Goal: Information Seeking & Learning: Learn about a topic

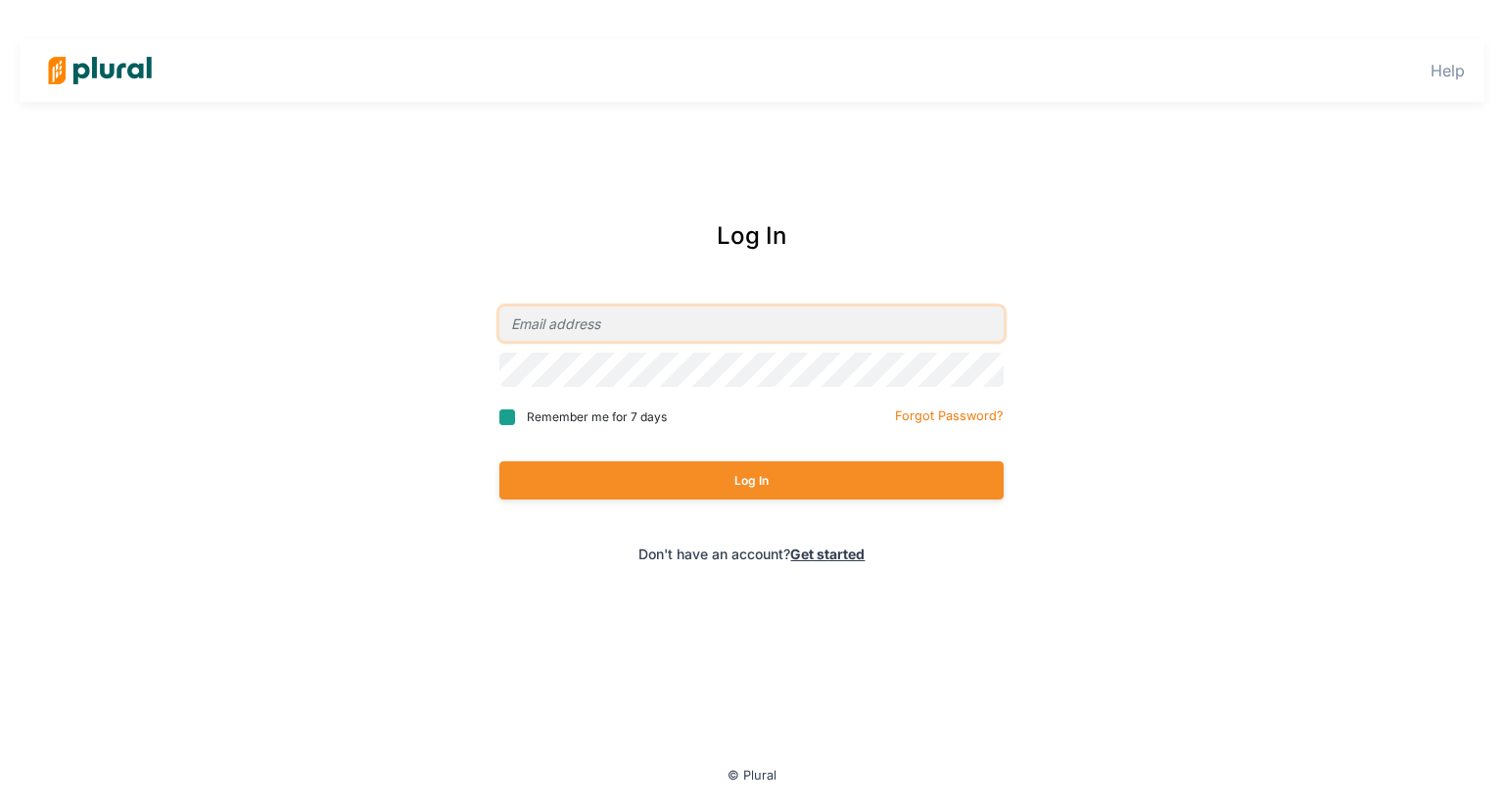
type input "[PERSON_NAME][EMAIL_ADDRESS][DOMAIN_NAME]"
click at [508, 419] on input "Remember me for 7 days" at bounding box center [507, 417] width 16 height 16
checkbox input "true"
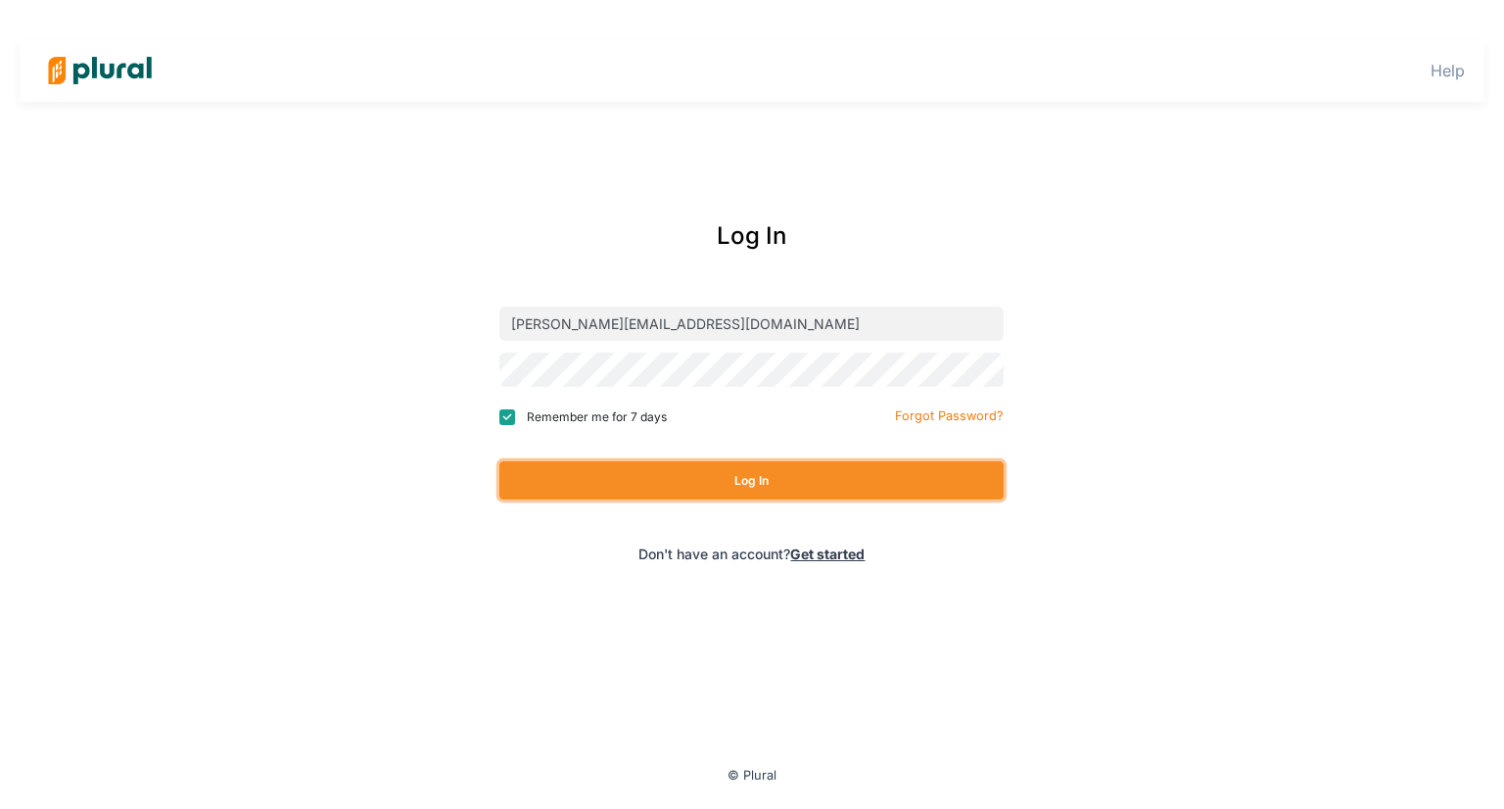
click at [750, 479] on button "Log In" at bounding box center [751, 480] width 504 height 38
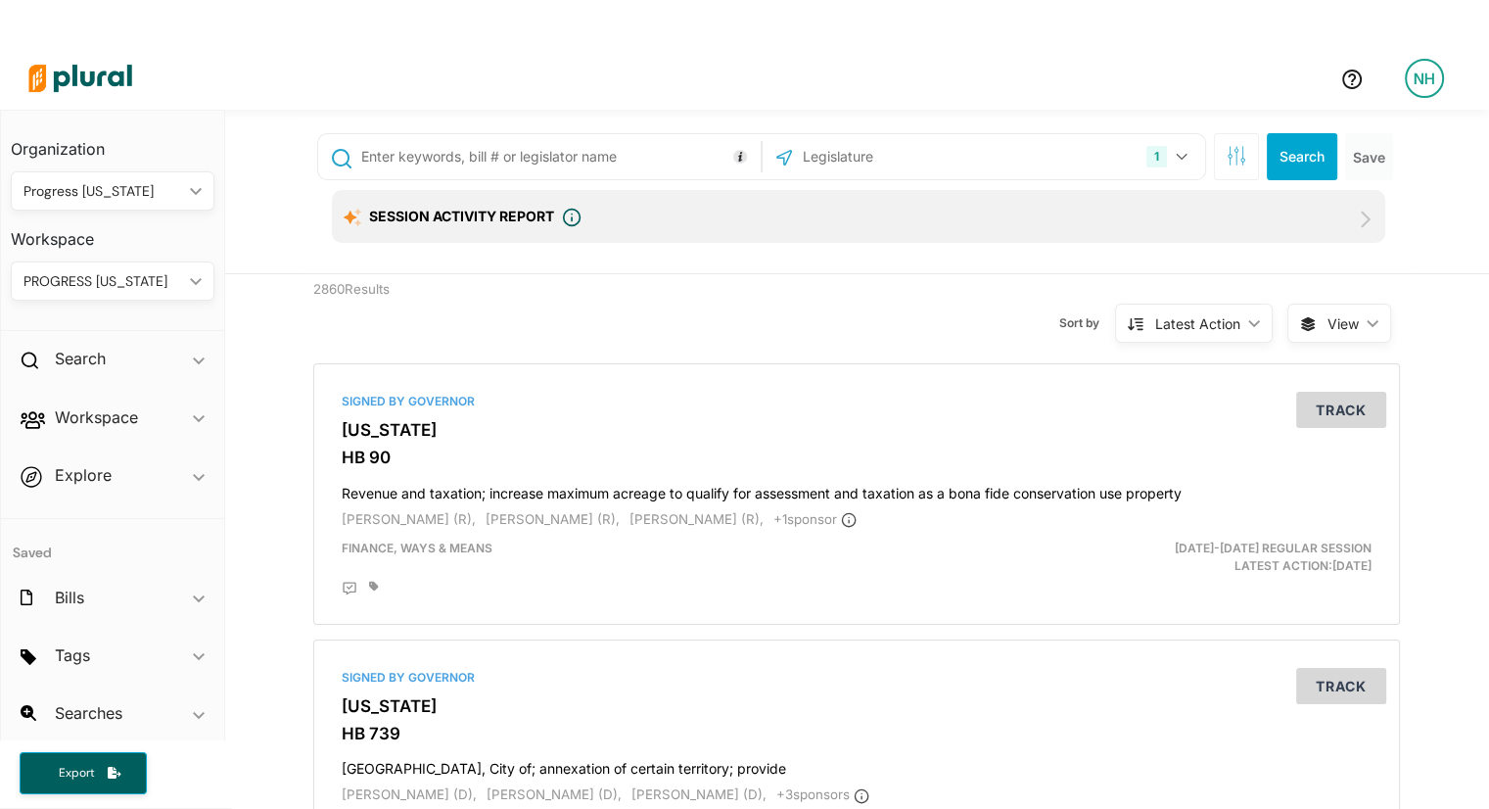
click at [666, 165] on input "text" at bounding box center [557, 156] width 397 height 37
type input "sb 39"
click at [1293, 156] on button "Search" at bounding box center [1302, 156] width 71 height 47
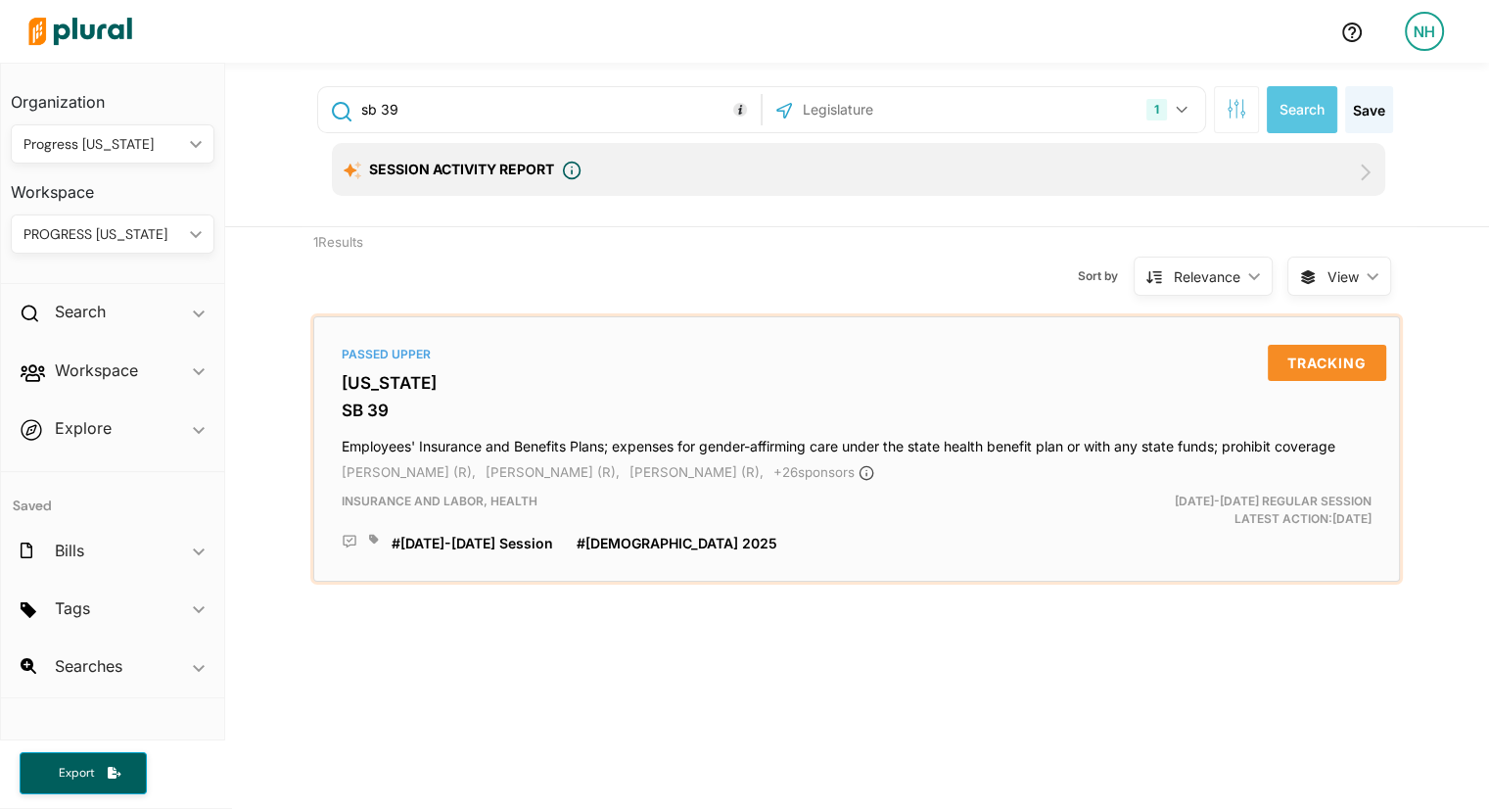
click at [376, 385] on h3 "[US_STATE]" at bounding box center [857, 383] width 1030 height 20
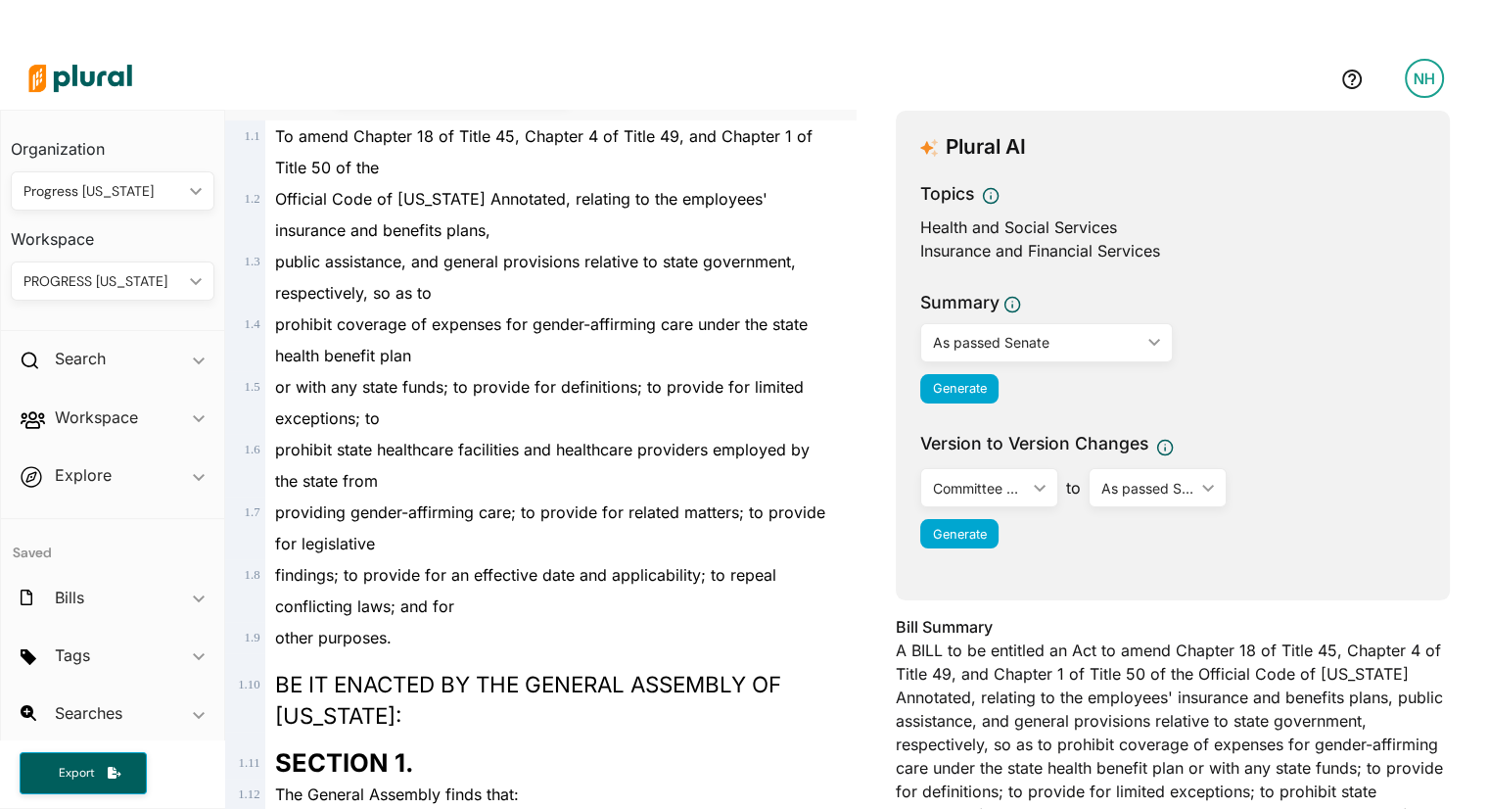
scroll to position [250, 0]
click at [1100, 343] on div "As passed Senate" at bounding box center [1037, 342] width 208 height 21
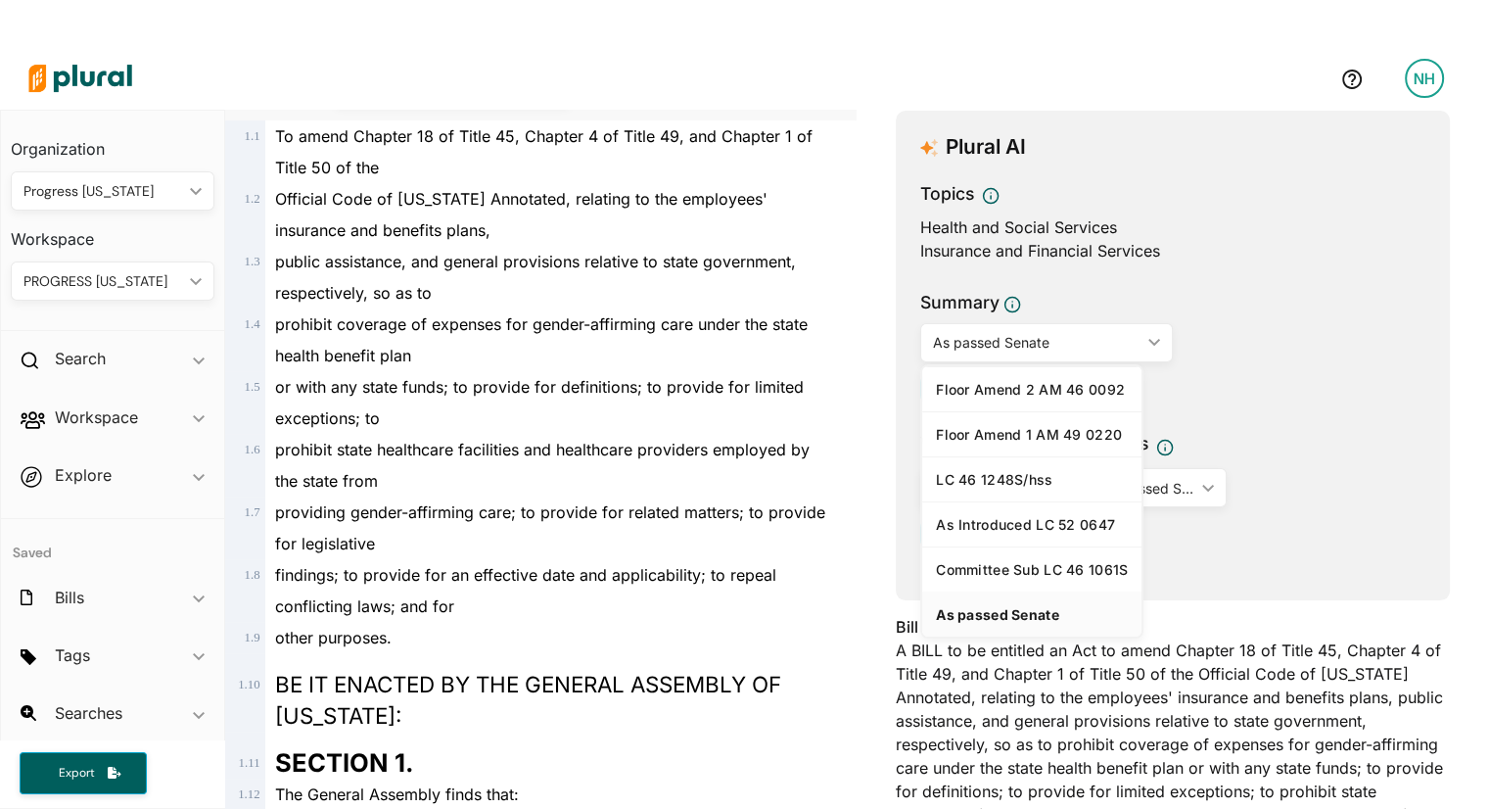
click at [1195, 240] on div "Insurance and Financial Services" at bounding box center [1172, 251] width 505 height 24
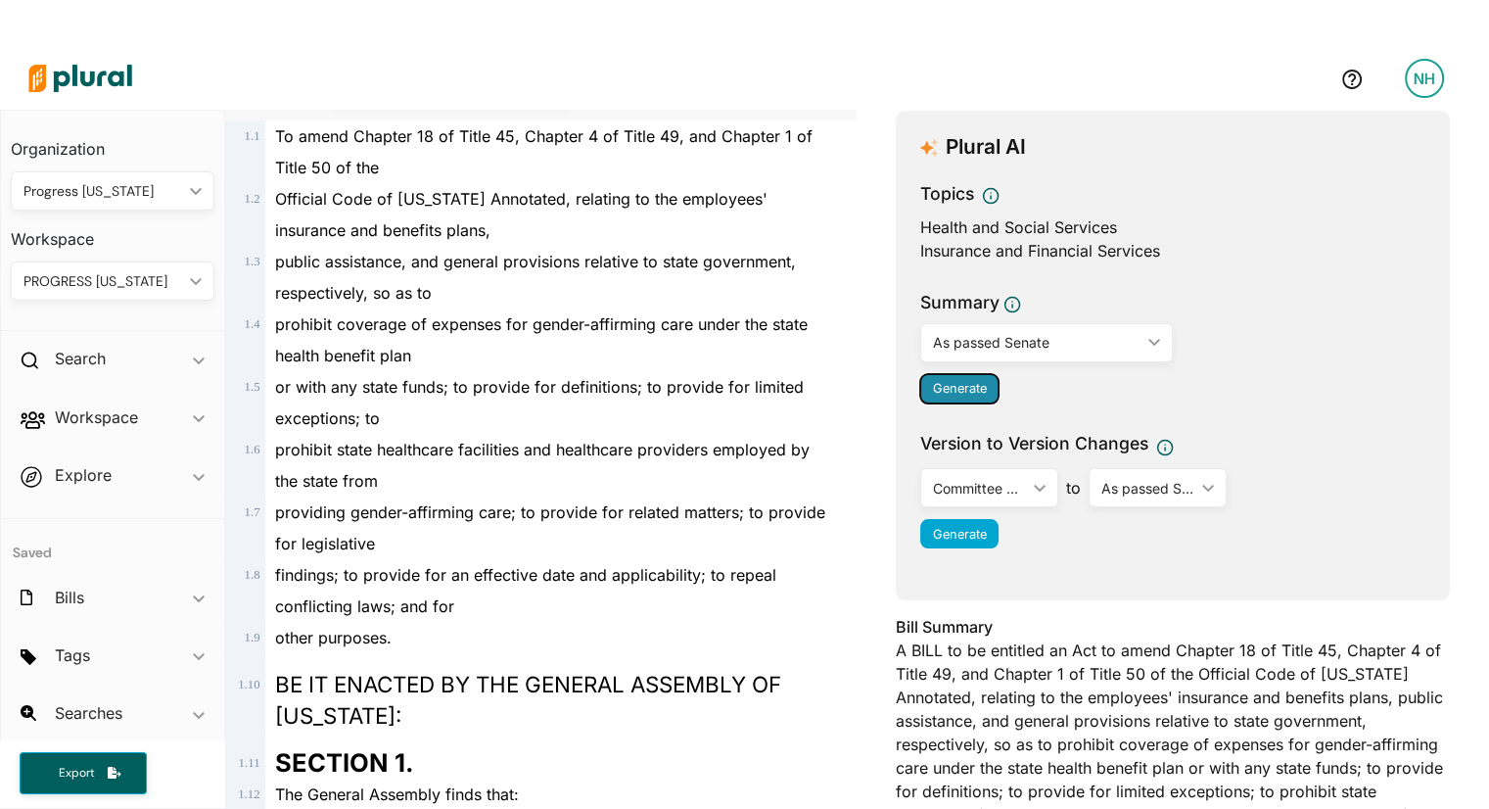
click at [947, 378] on button "Generate" at bounding box center [959, 388] width 78 height 29
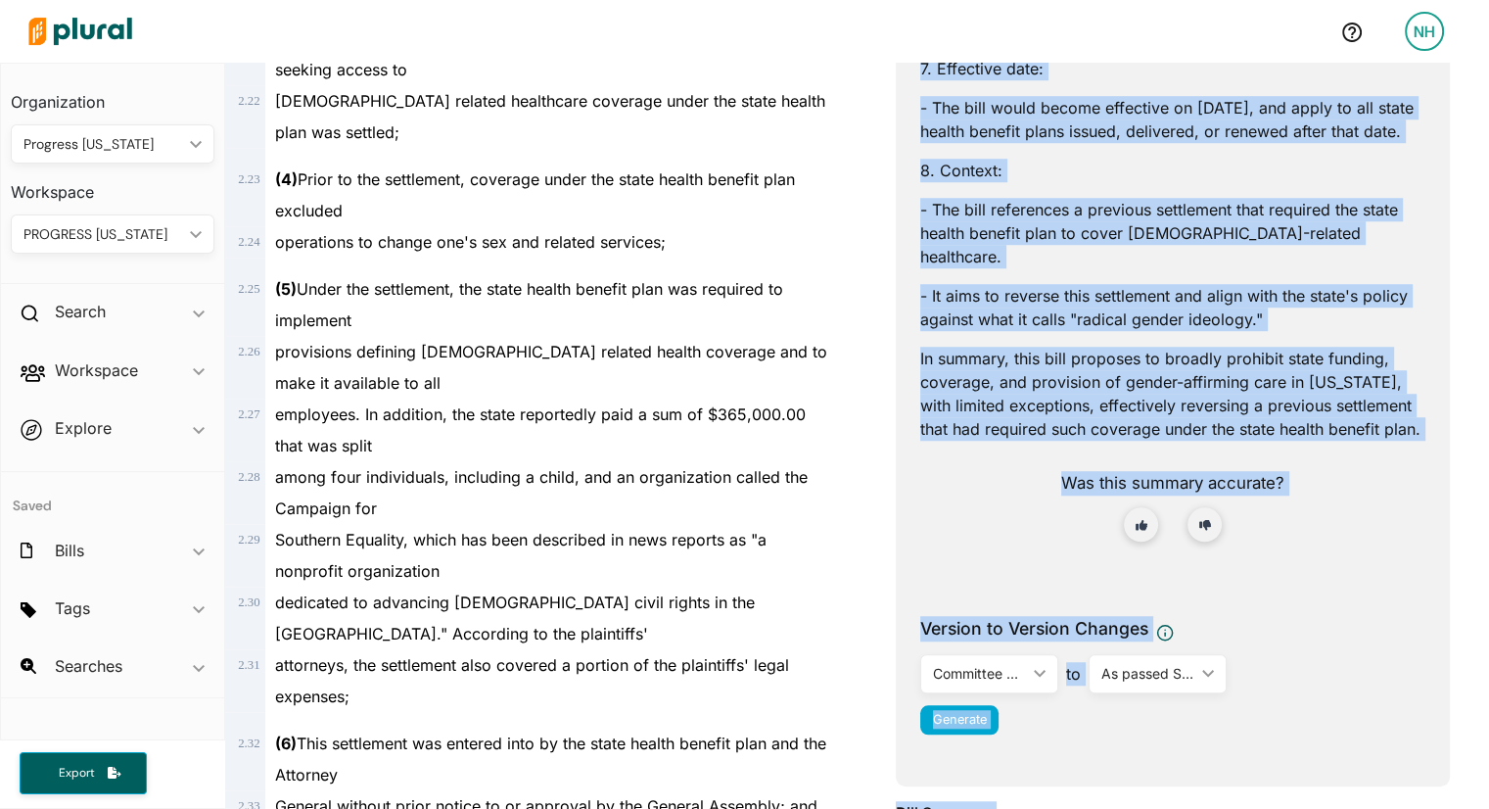
scroll to position [1850, 0]
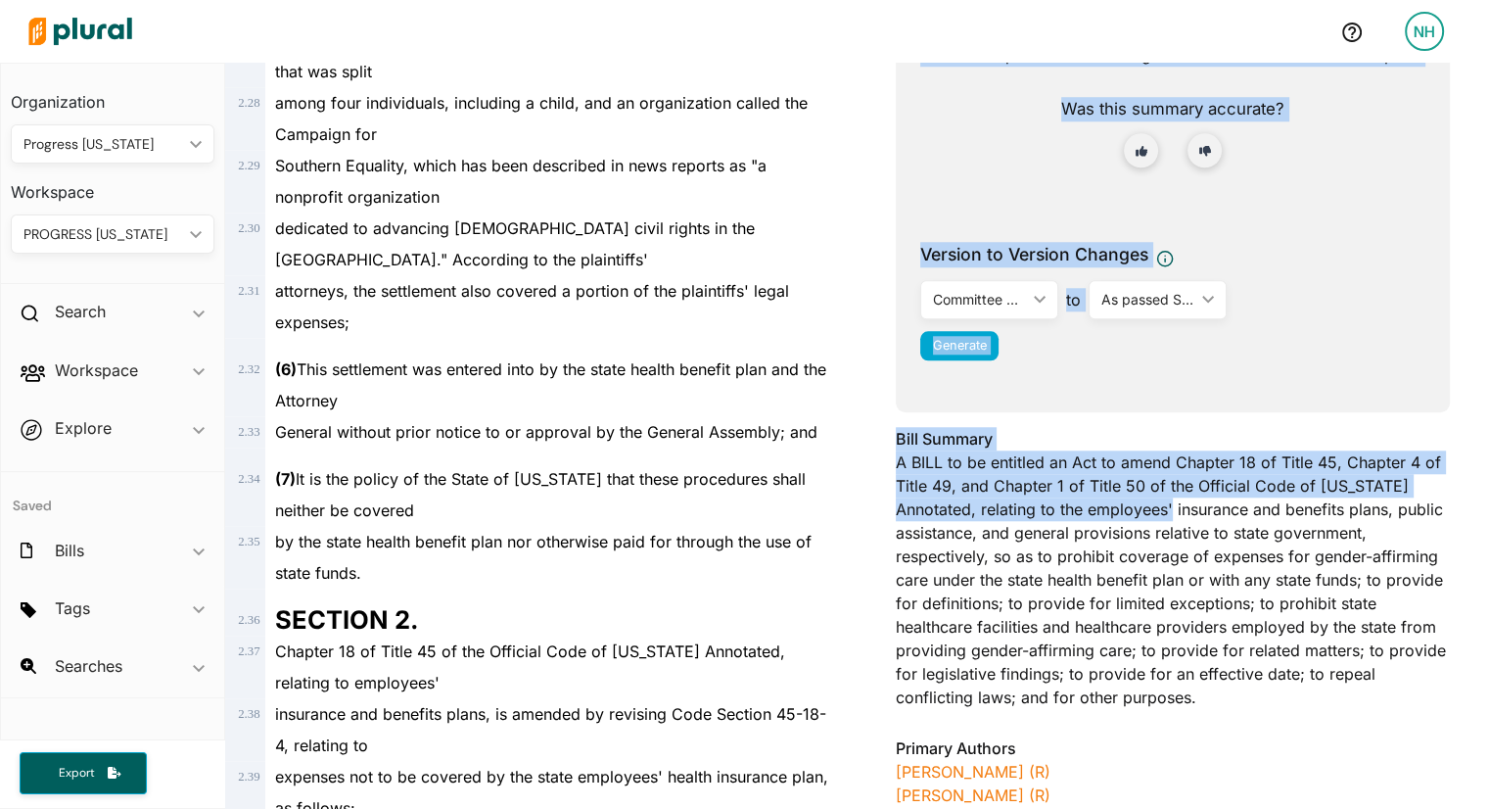
drag, startPoint x: 911, startPoint y: 487, endPoint x: 1179, endPoint y: 519, distance: 270.3
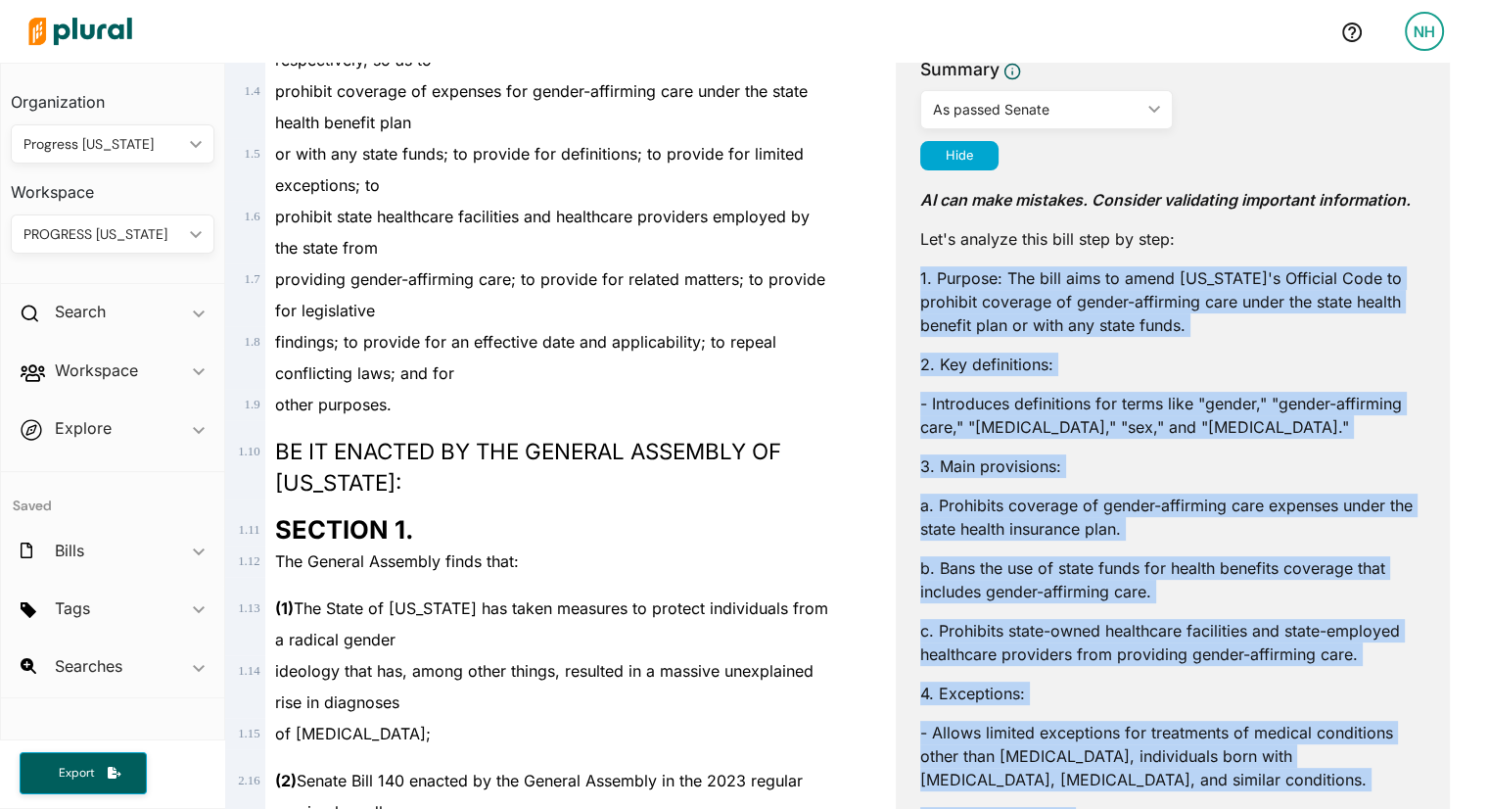
scroll to position [435, 0]
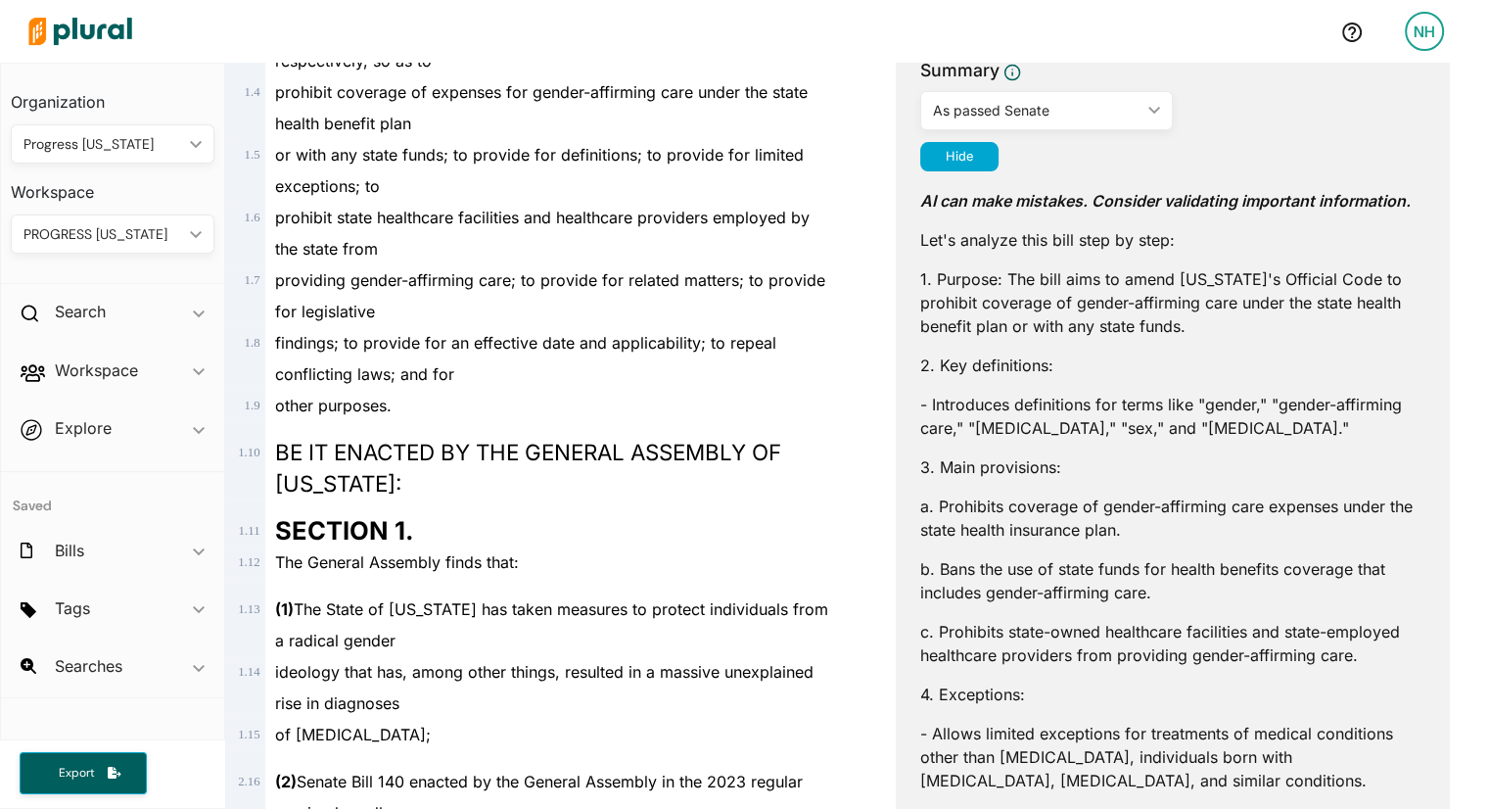
click at [1242, 228] on p "Let's analyze this bill step by step:" at bounding box center [1172, 240] width 505 height 24
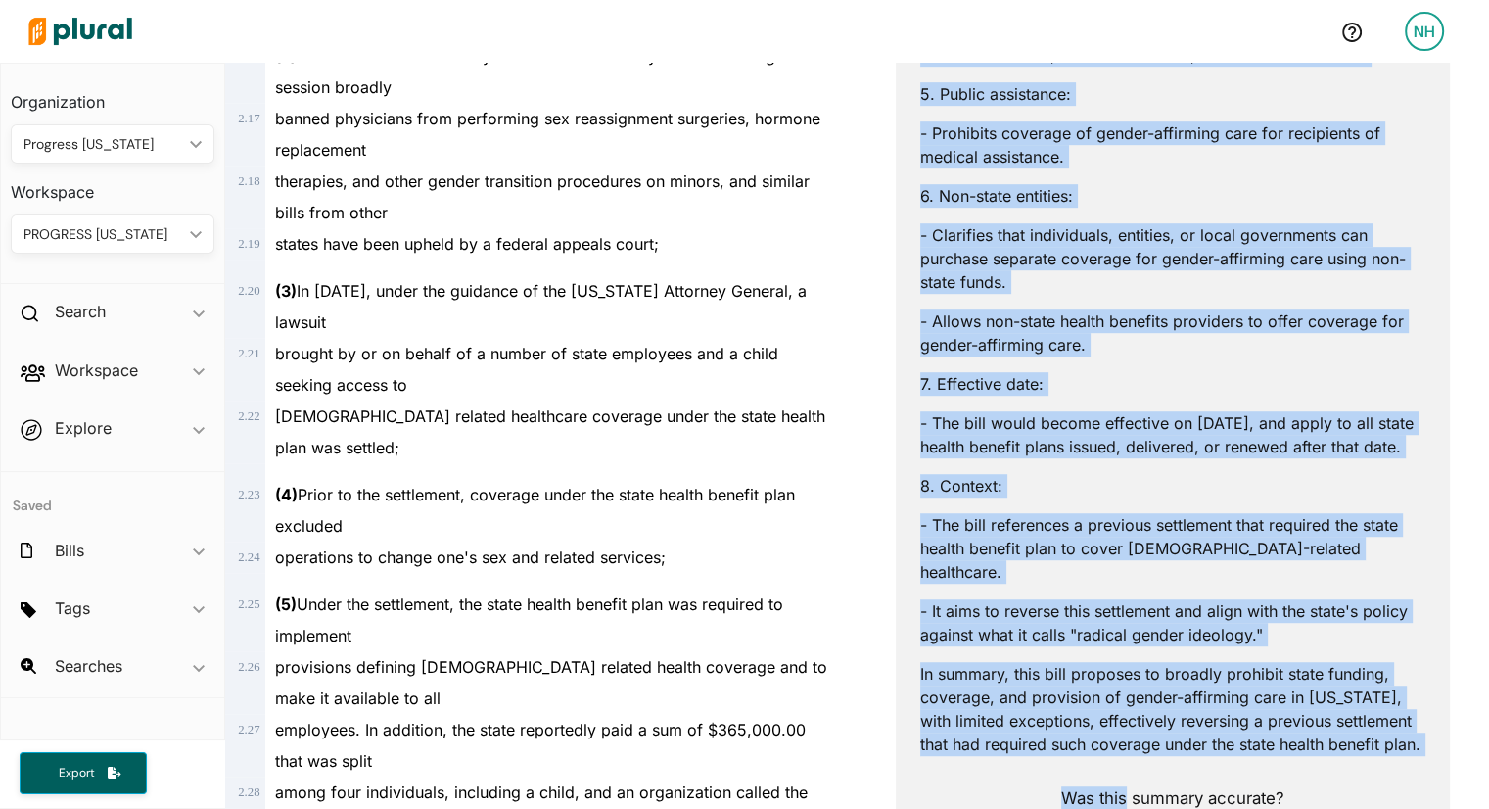
scroll to position [1289, 0]
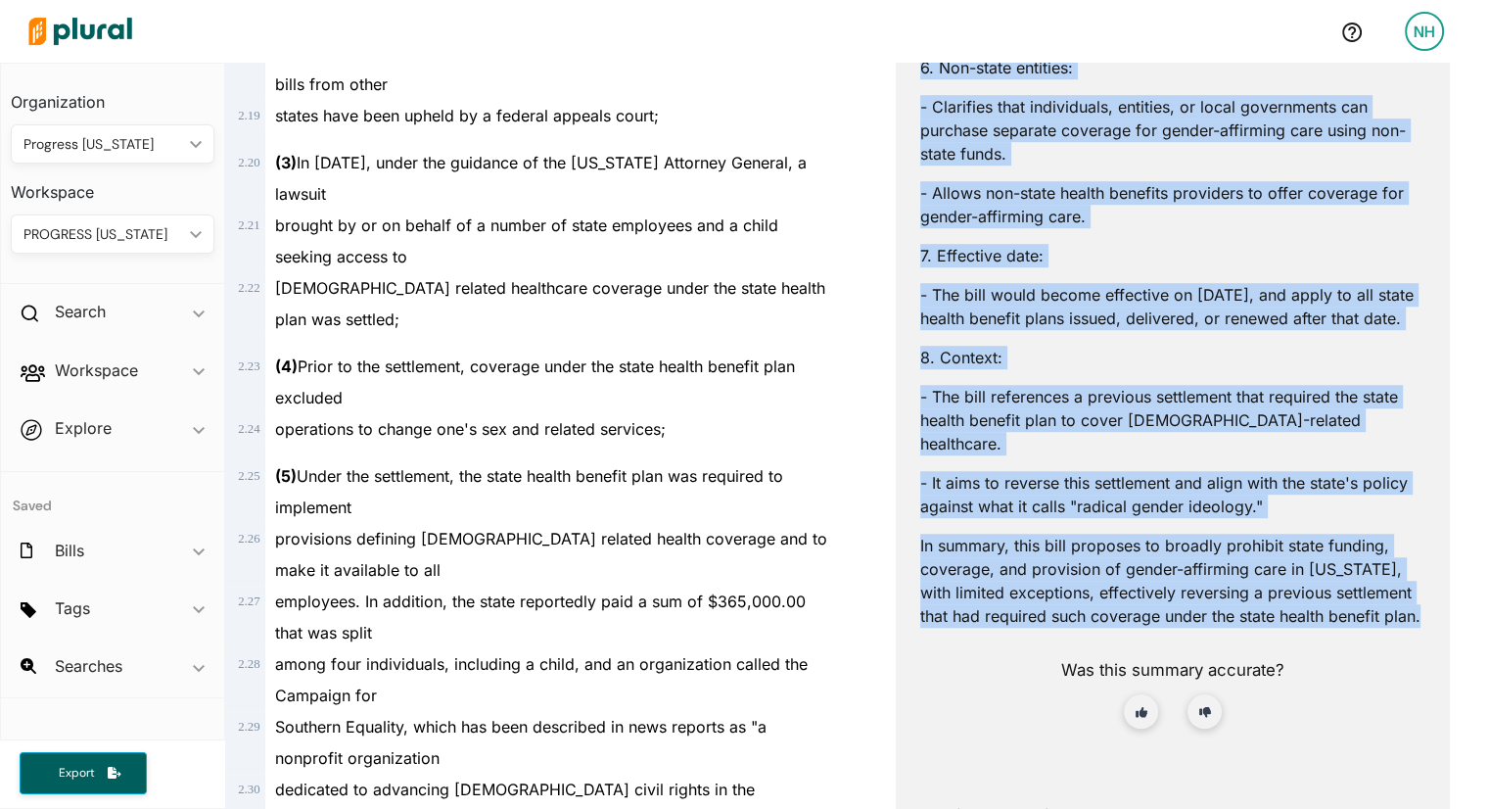
drag, startPoint x: 908, startPoint y: 275, endPoint x: 1052, endPoint y: 656, distance: 407.2
copy div "1. Purpose: The bill aims to amend [US_STATE]'s Official Code to prohibit cover…"
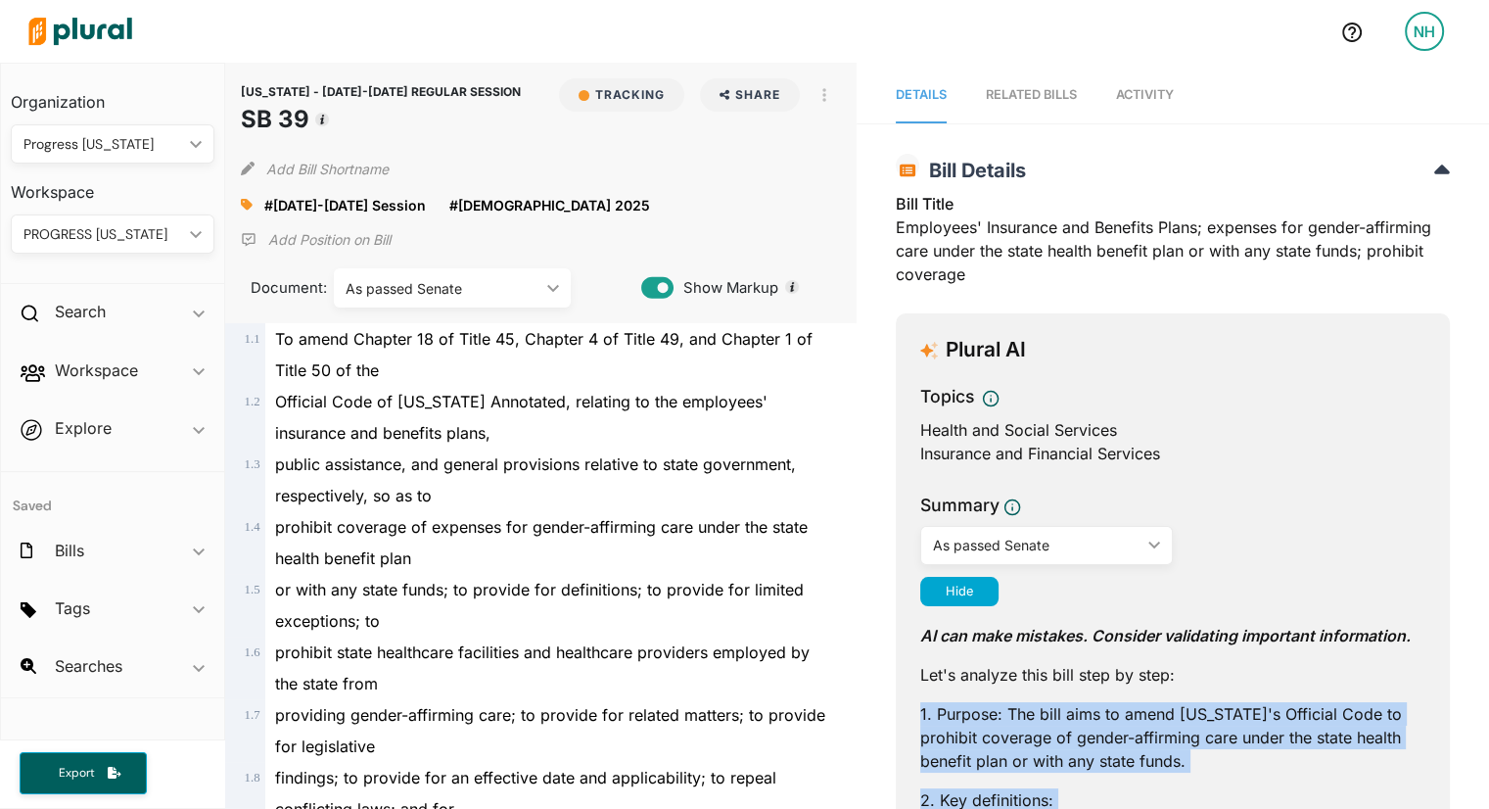
scroll to position [0, 0]
click at [1132, 90] on span "Activity" at bounding box center [1145, 94] width 58 height 15
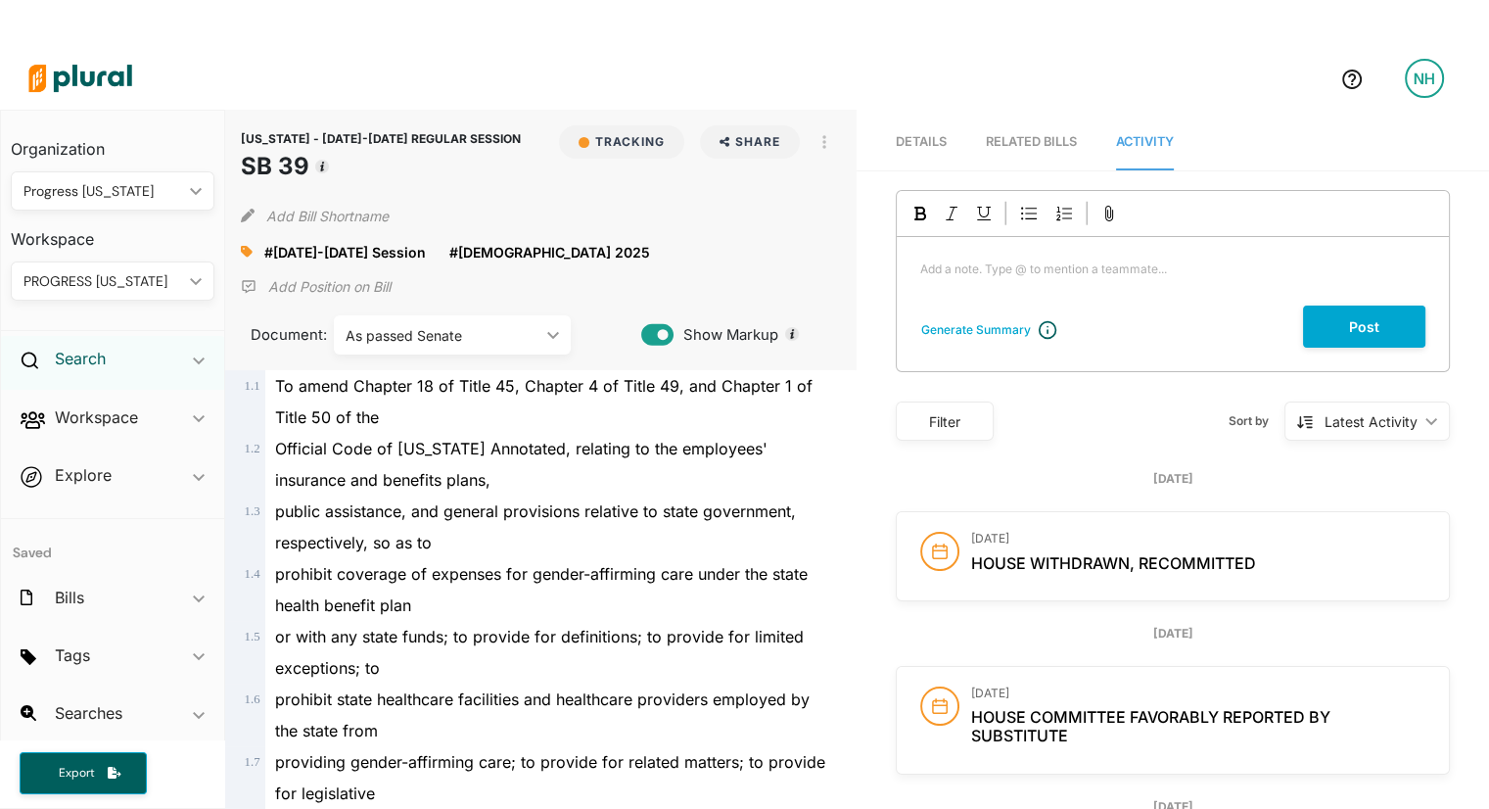
click at [71, 365] on h2 "Search" at bounding box center [80, 359] width 51 height 22
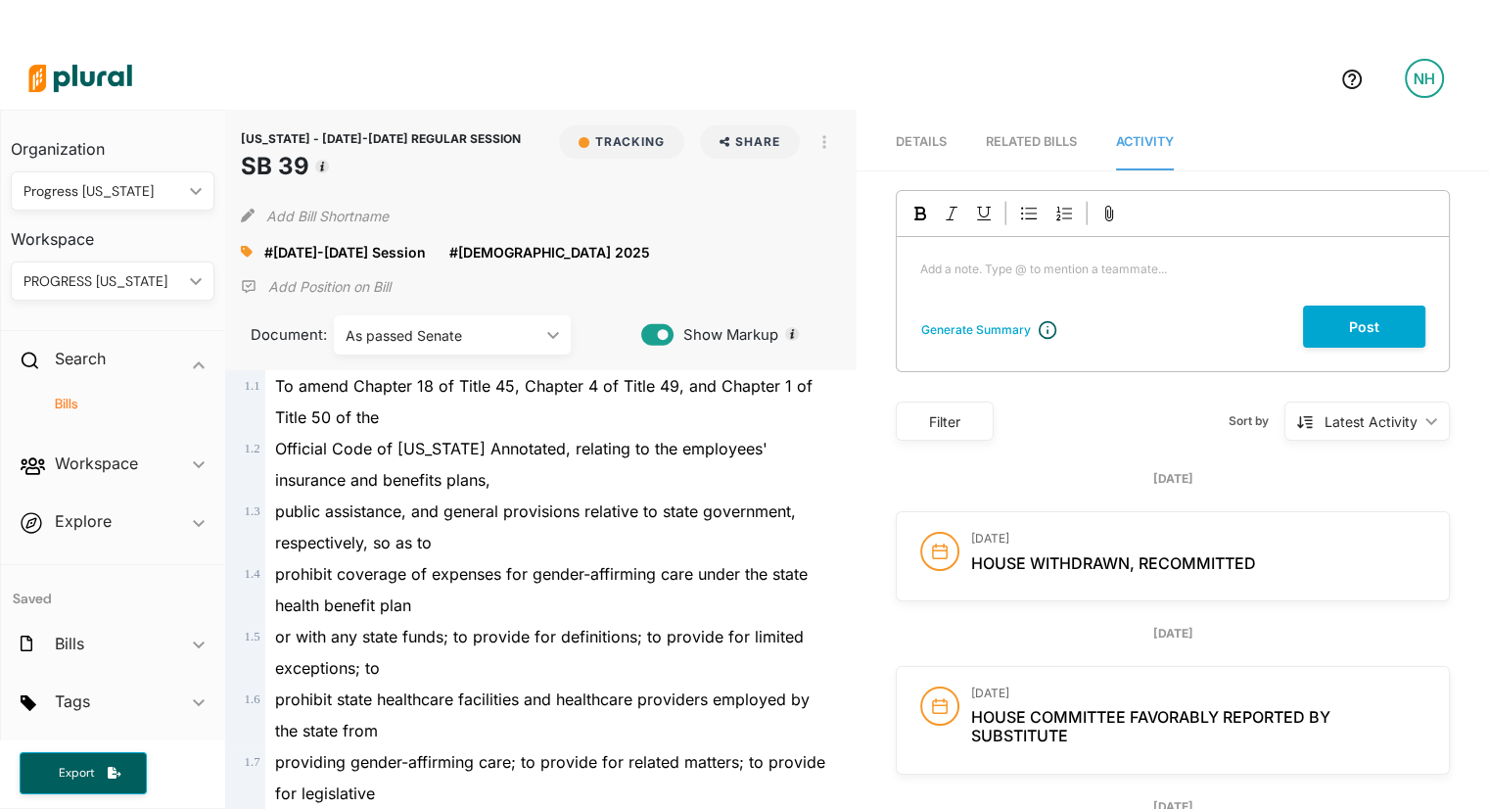
click at [73, 403] on h4 "Bills" at bounding box center [117, 404] width 174 height 19
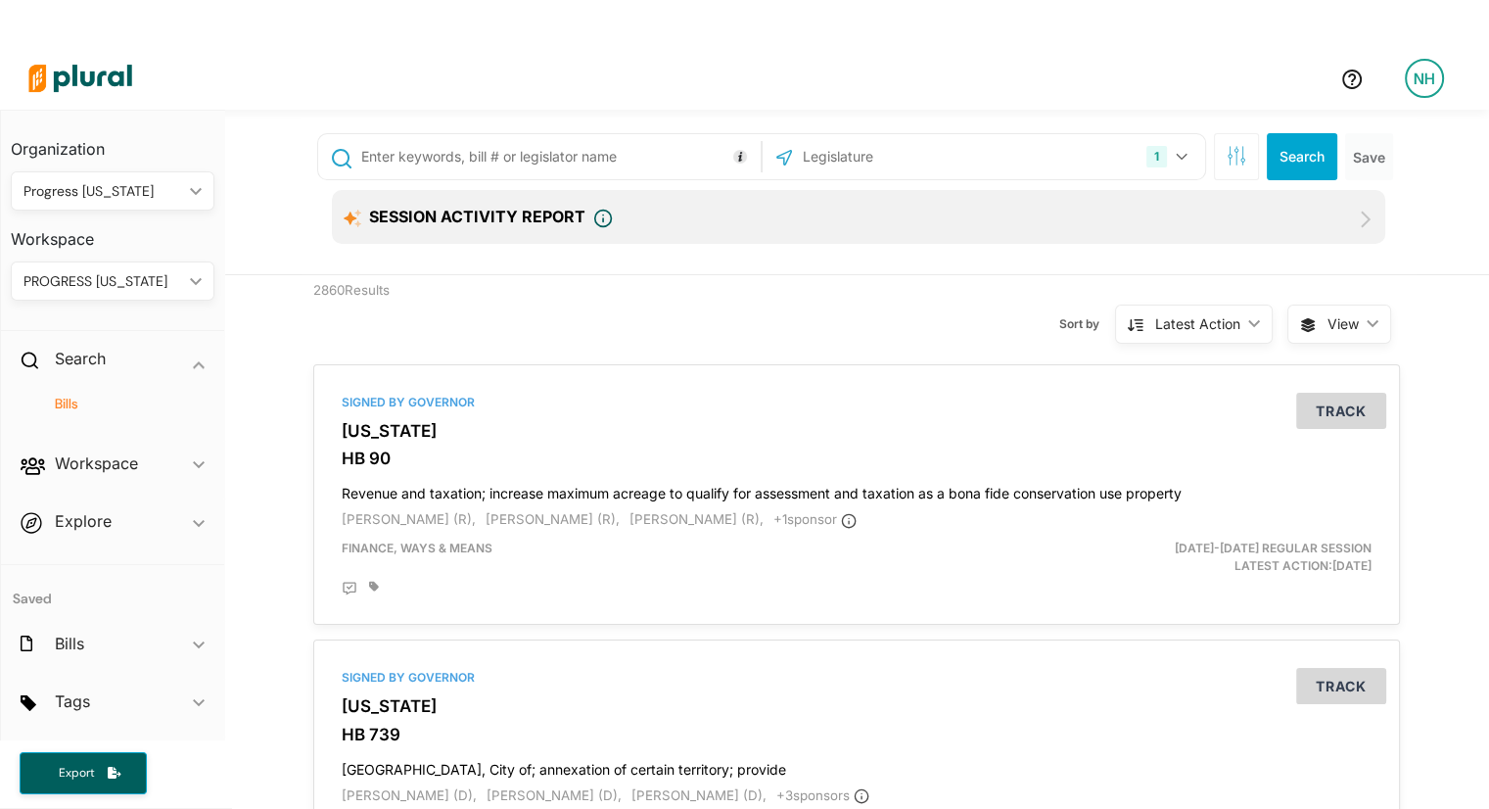
click at [611, 163] on input "text" at bounding box center [557, 156] width 397 height 37
type input "SB 42"
click at [1282, 153] on button "Search" at bounding box center [1302, 156] width 71 height 47
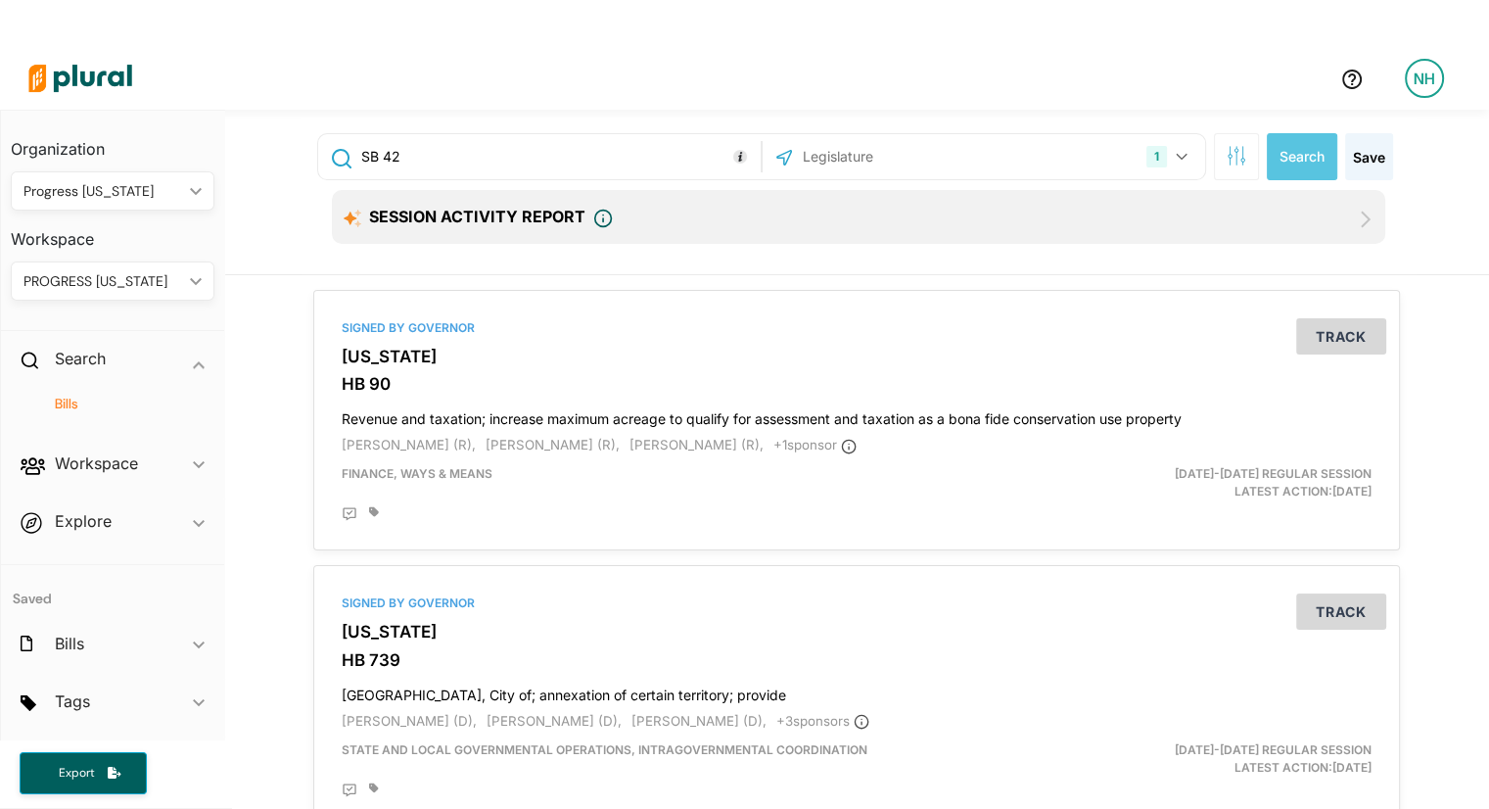
scroll to position [47, 0]
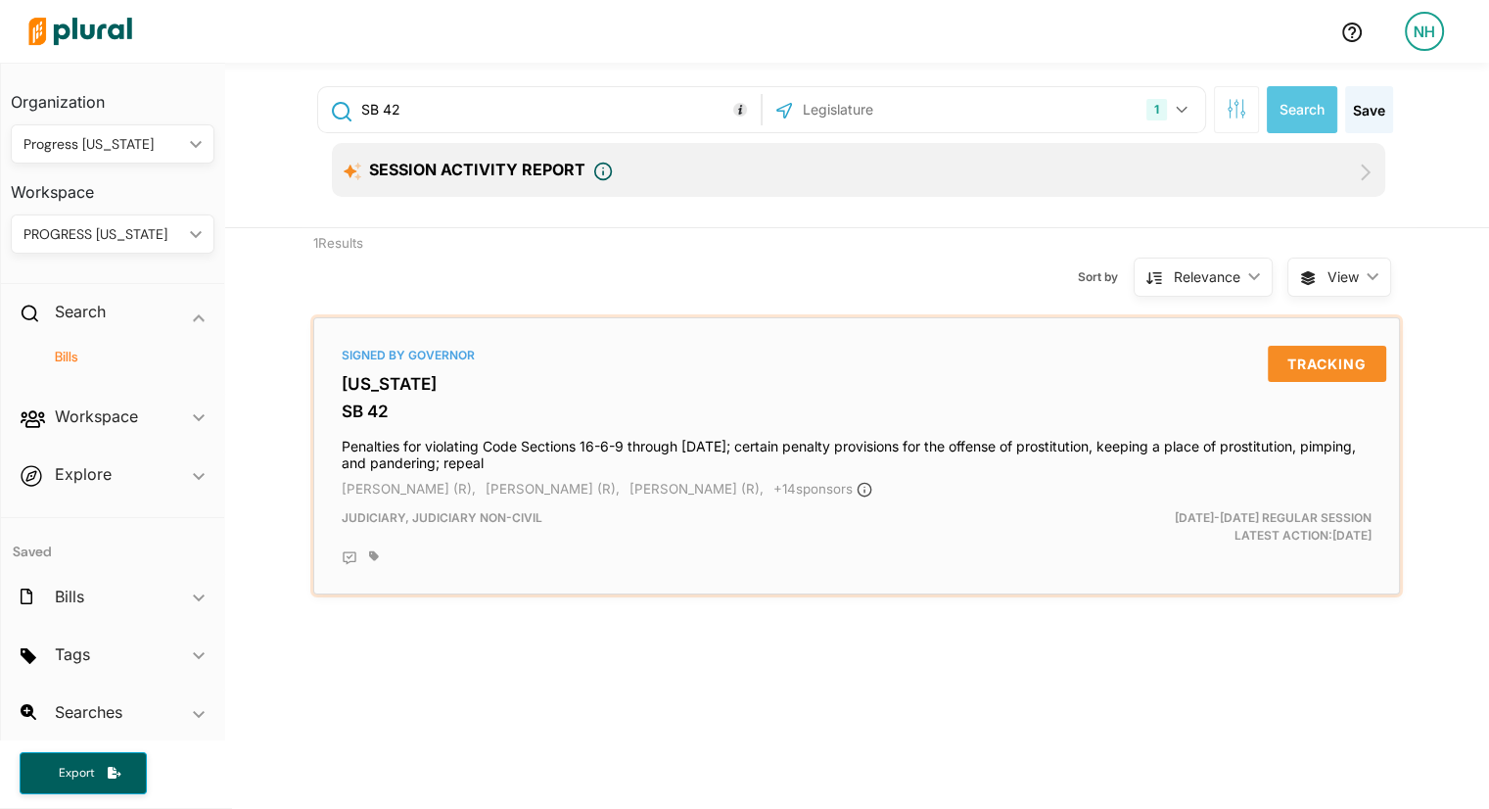
click at [368, 381] on h3 "[US_STATE]" at bounding box center [857, 384] width 1030 height 20
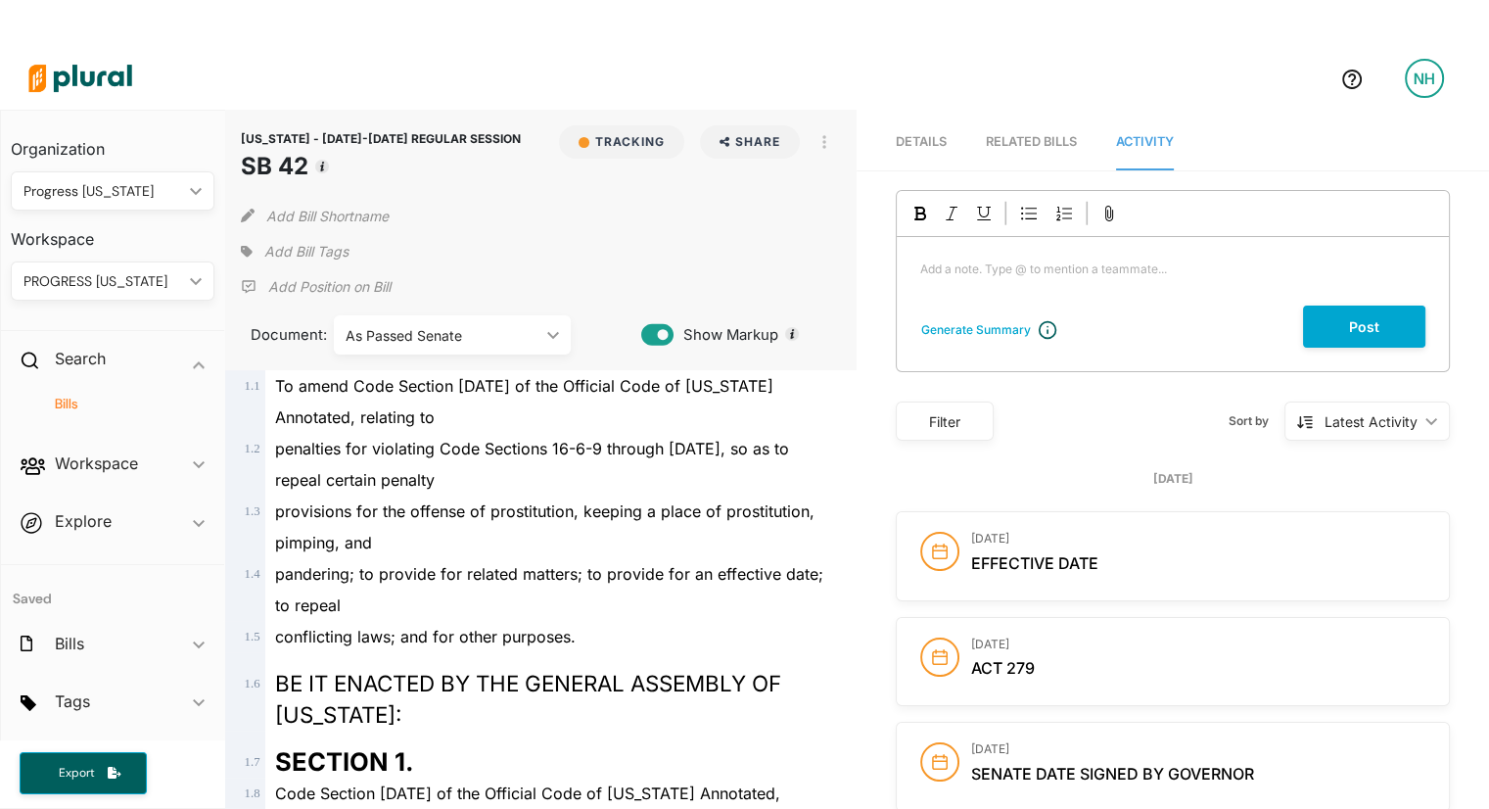
click at [910, 150] on link "Details" at bounding box center [921, 143] width 51 height 56
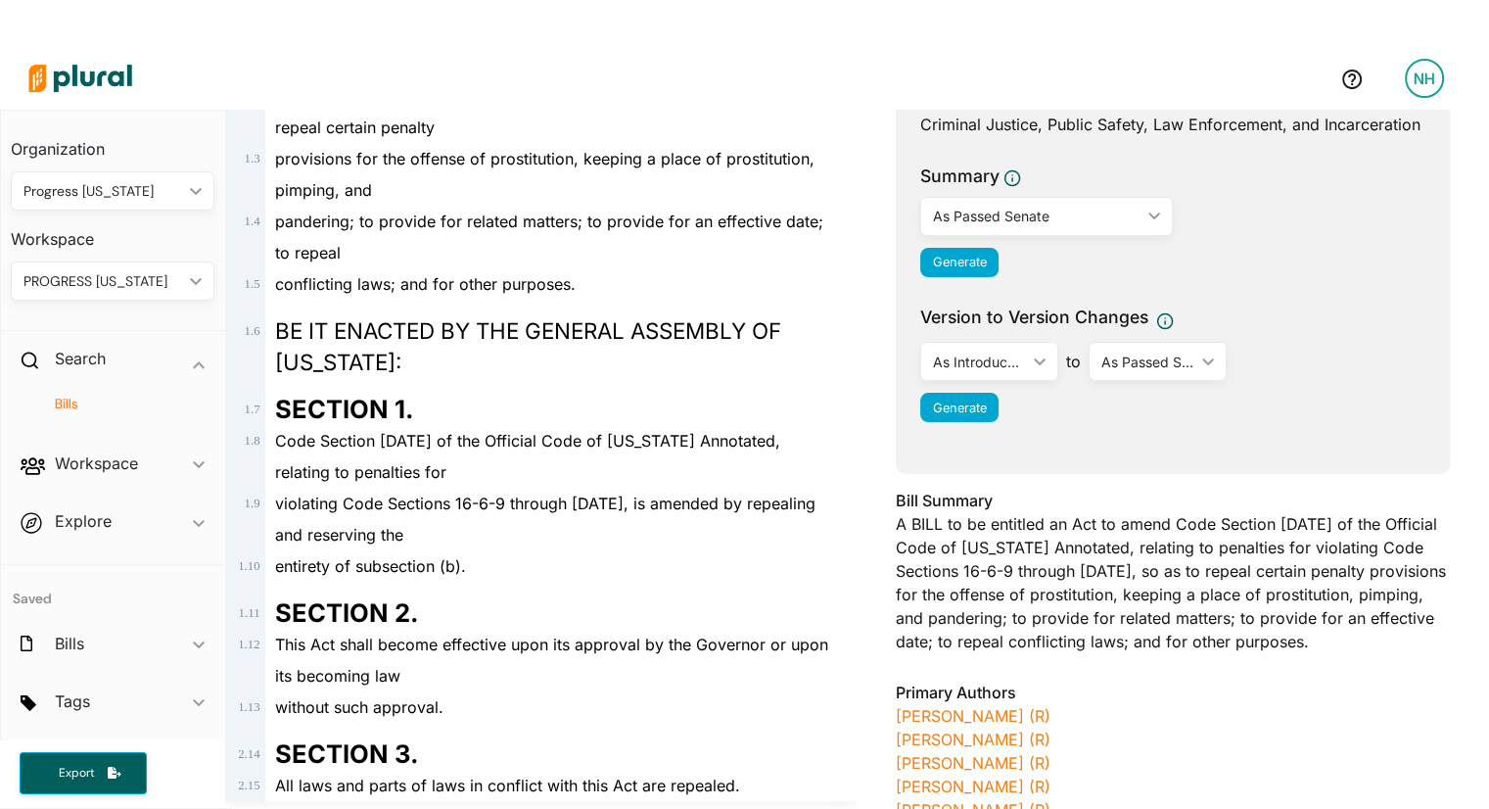
scroll to position [354, 0]
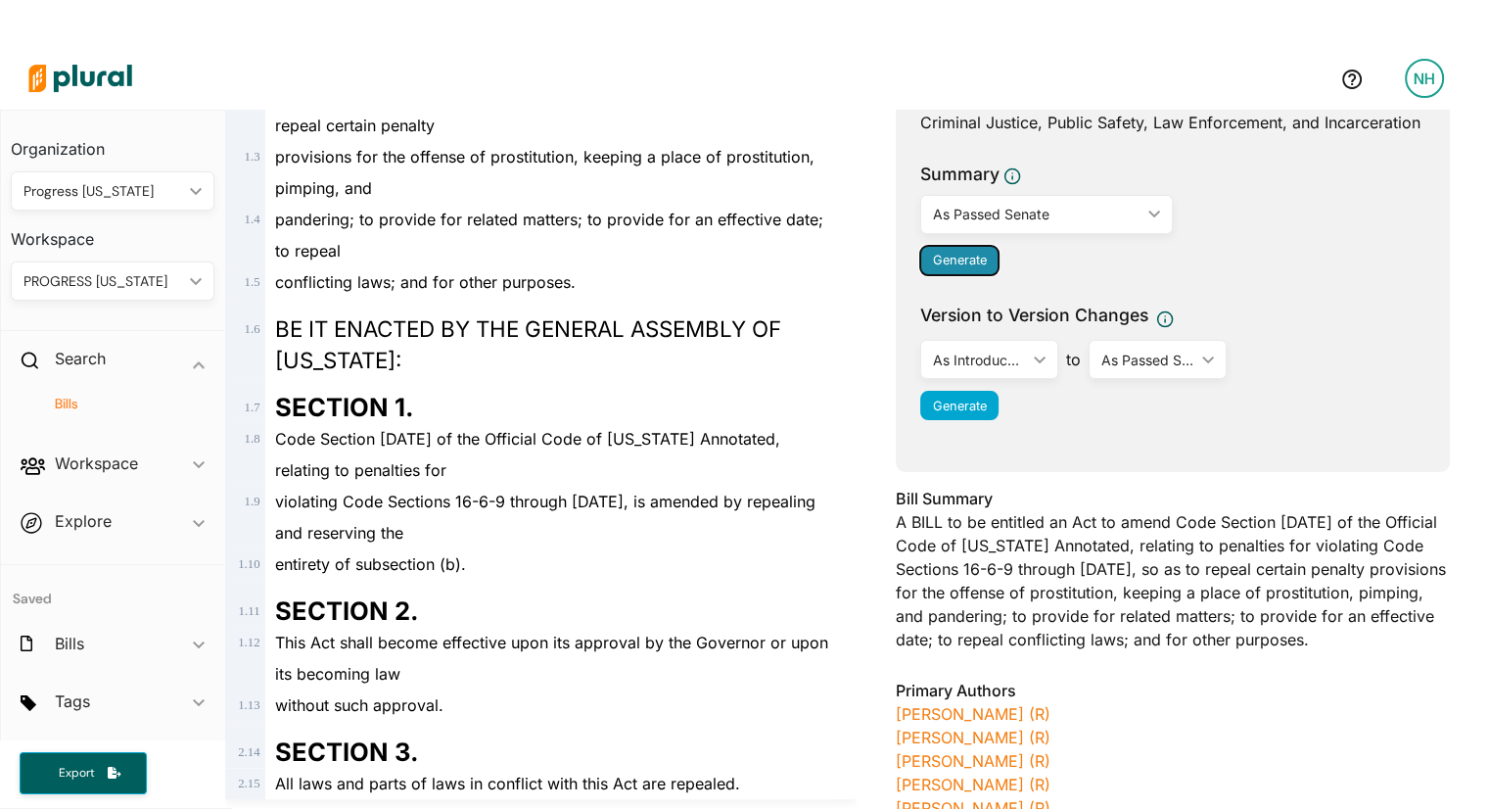
click at [959, 267] on span "Generate" at bounding box center [960, 260] width 54 height 15
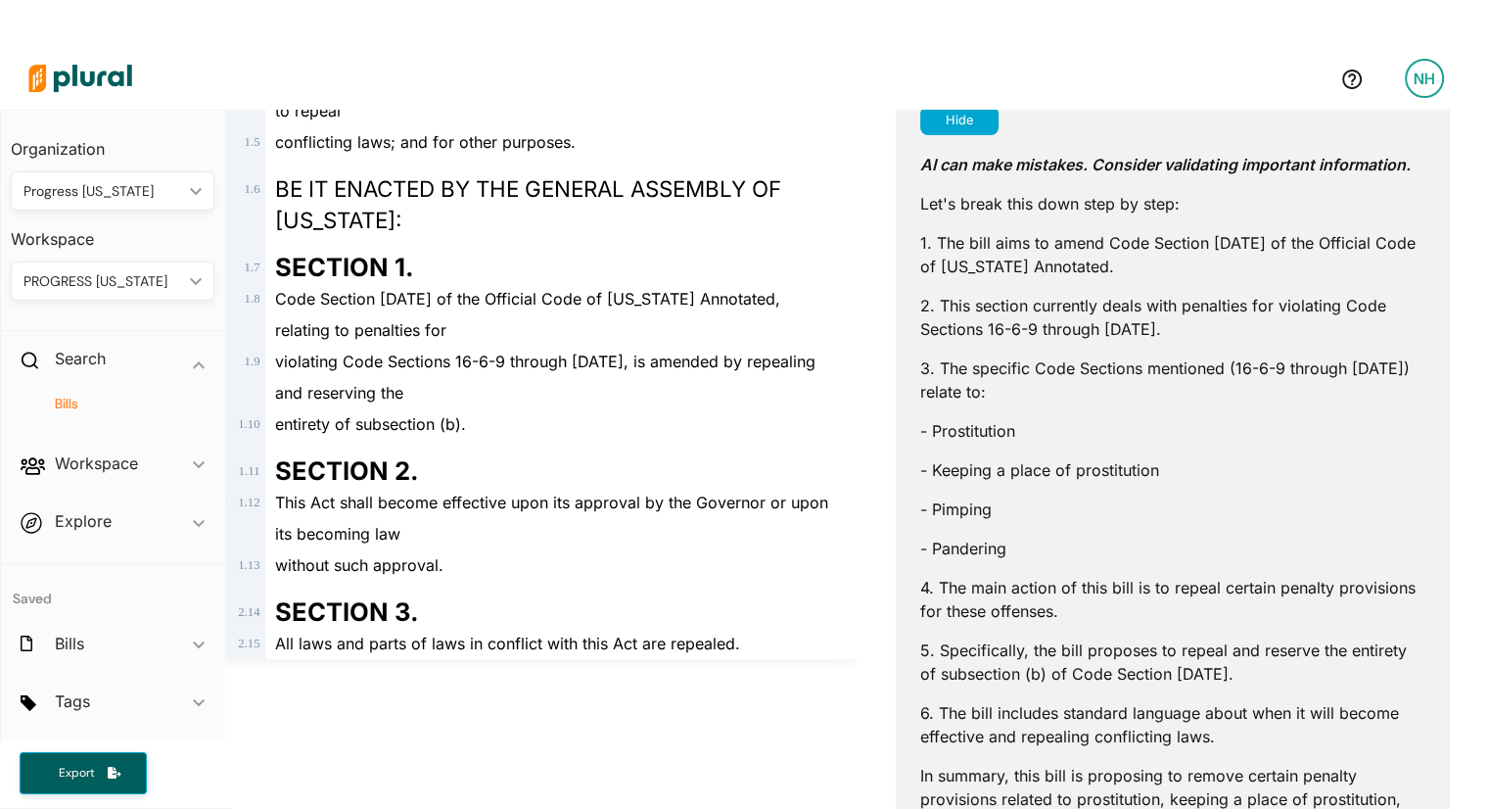
scroll to position [324, 0]
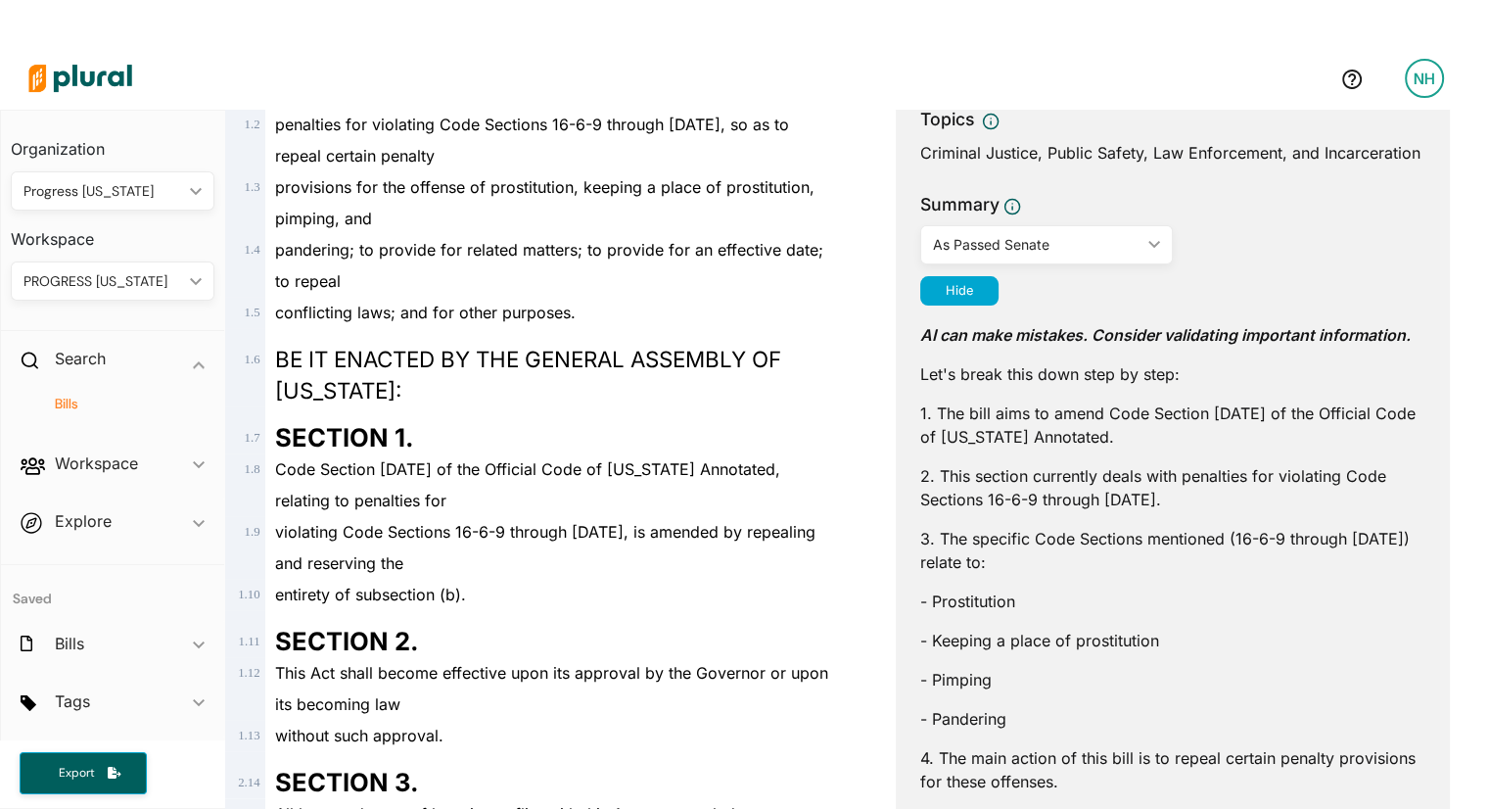
click at [61, 400] on h4 "Bills" at bounding box center [117, 404] width 174 height 19
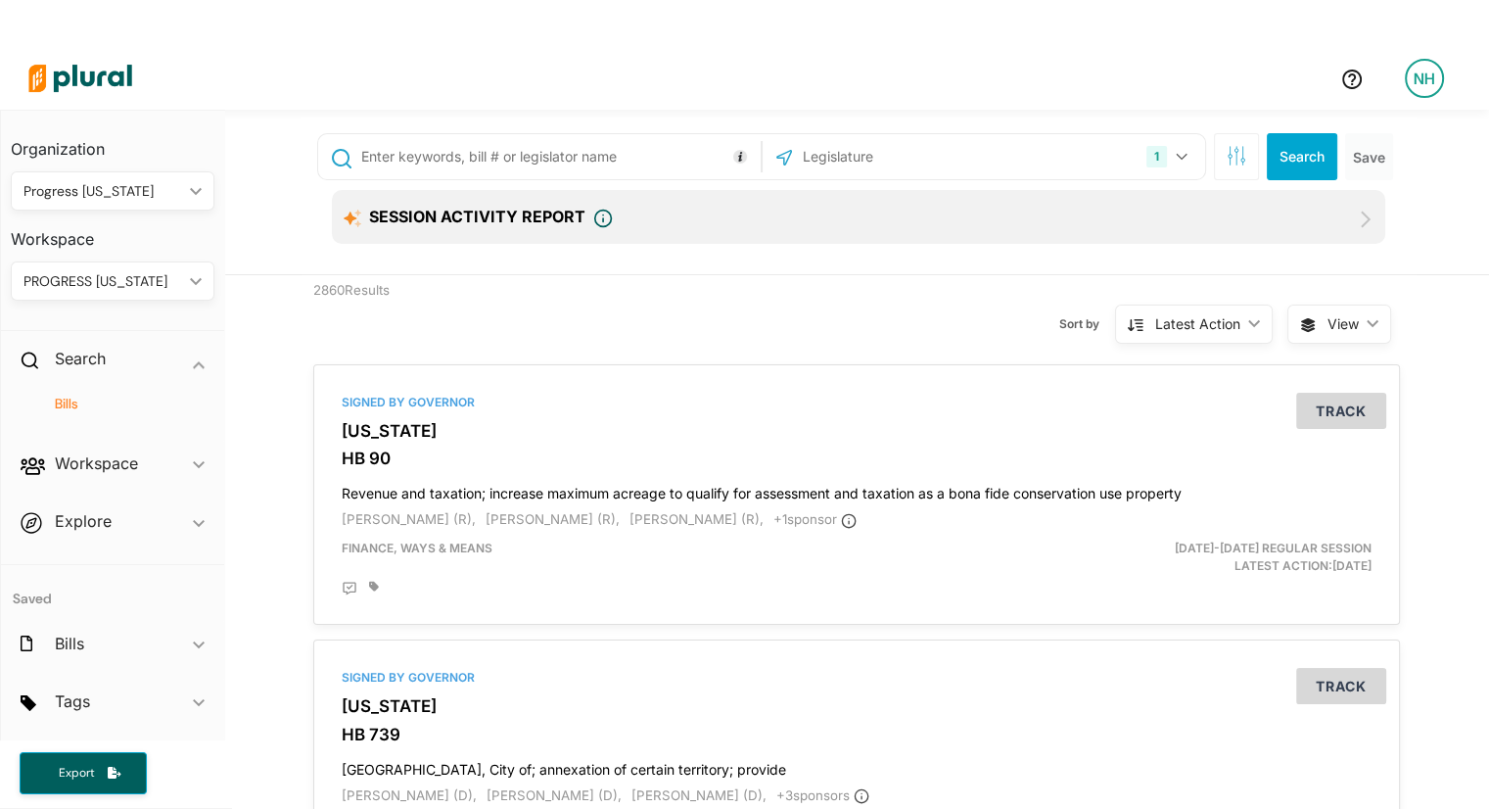
click at [469, 81] on div at bounding box center [672, 78] width 1305 height 69
click at [435, 160] on input "text" at bounding box center [557, 156] width 397 height 37
type input "SB 61"
click at [1287, 157] on button "Search" at bounding box center [1302, 156] width 71 height 47
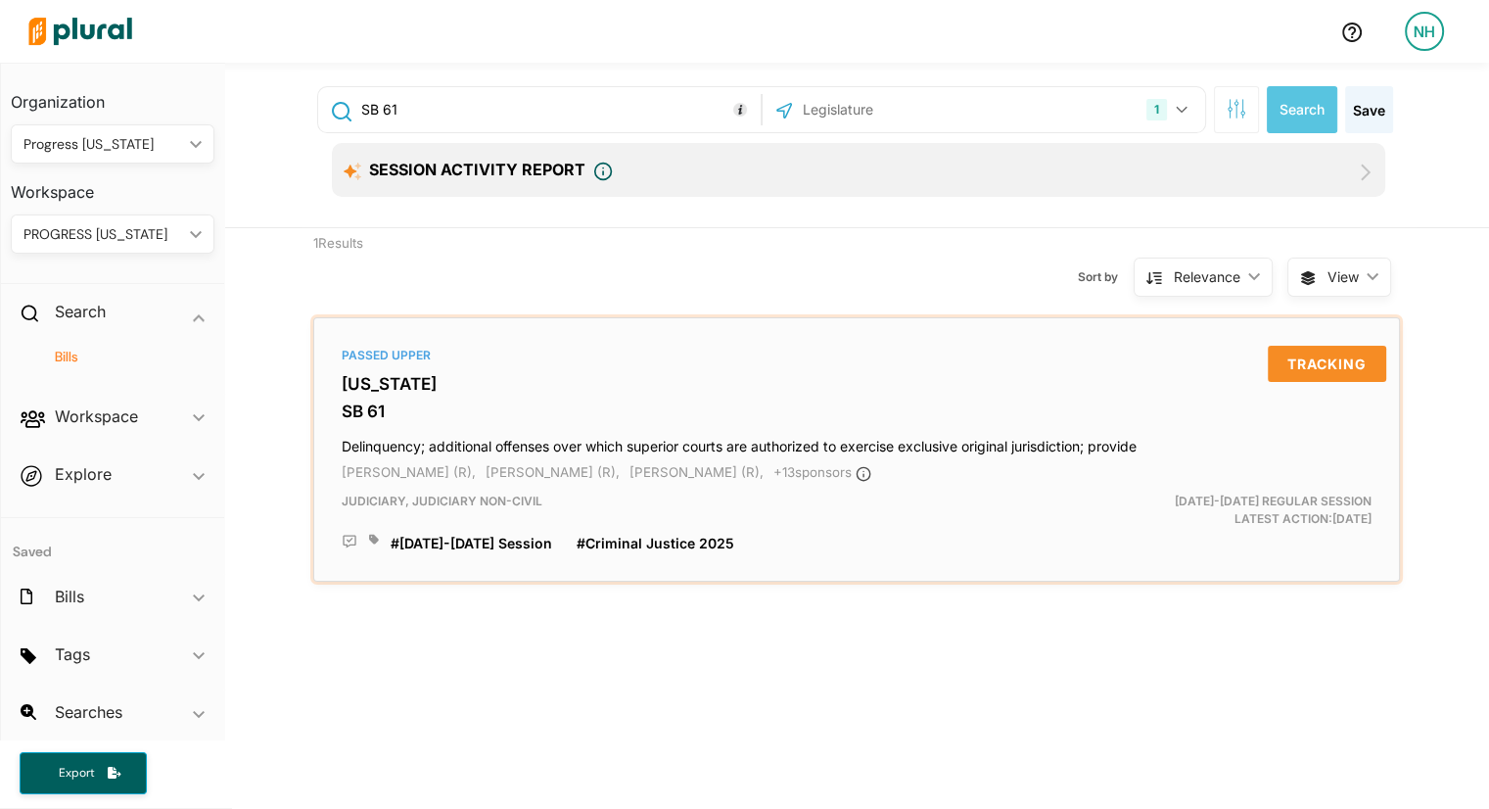
click at [379, 383] on h3 "[US_STATE]" at bounding box center [857, 384] width 1030 height 20
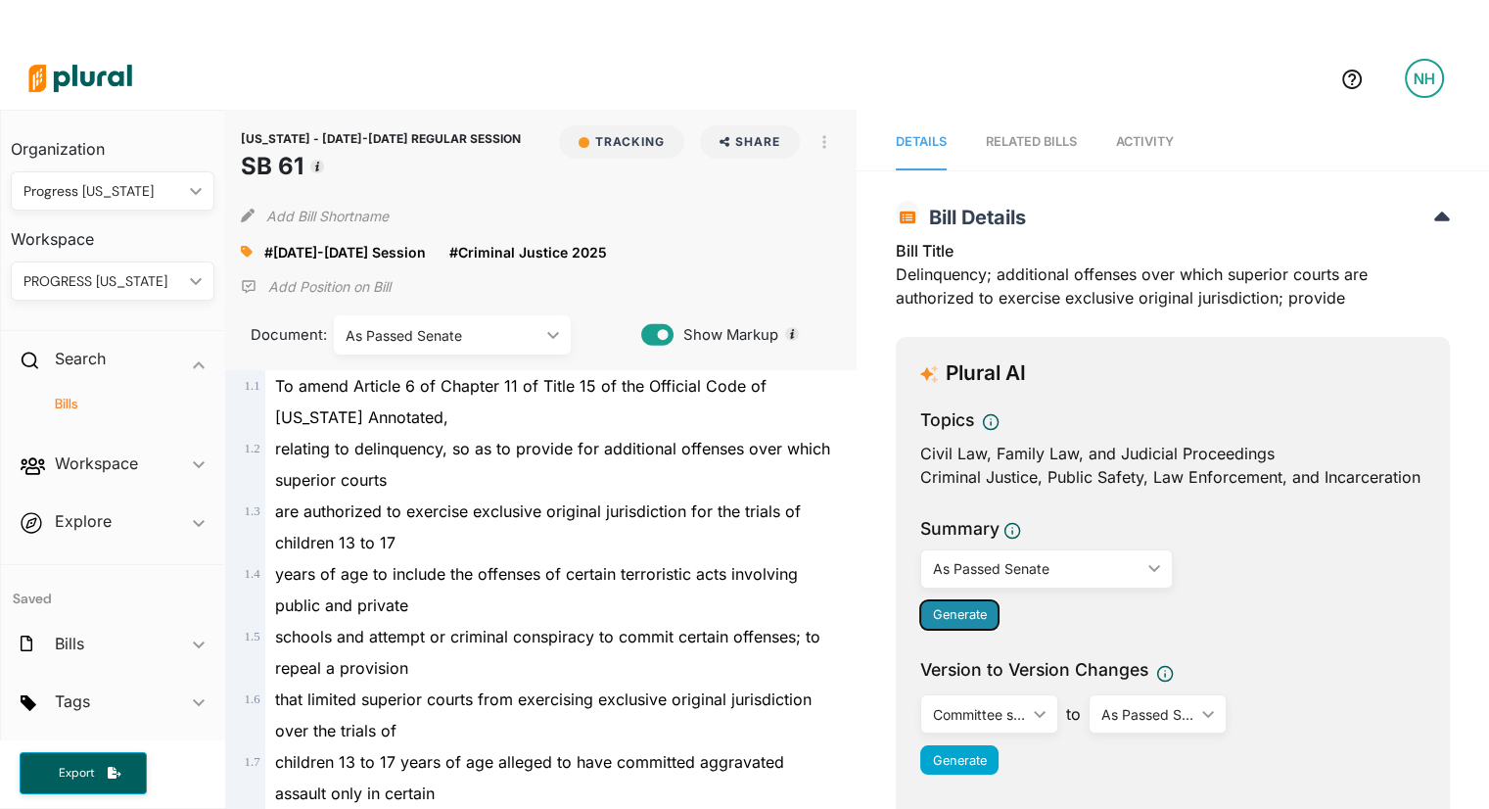
click at [968, 622] on span "Generate" at bounding box center [960, 614] width 54 height 15
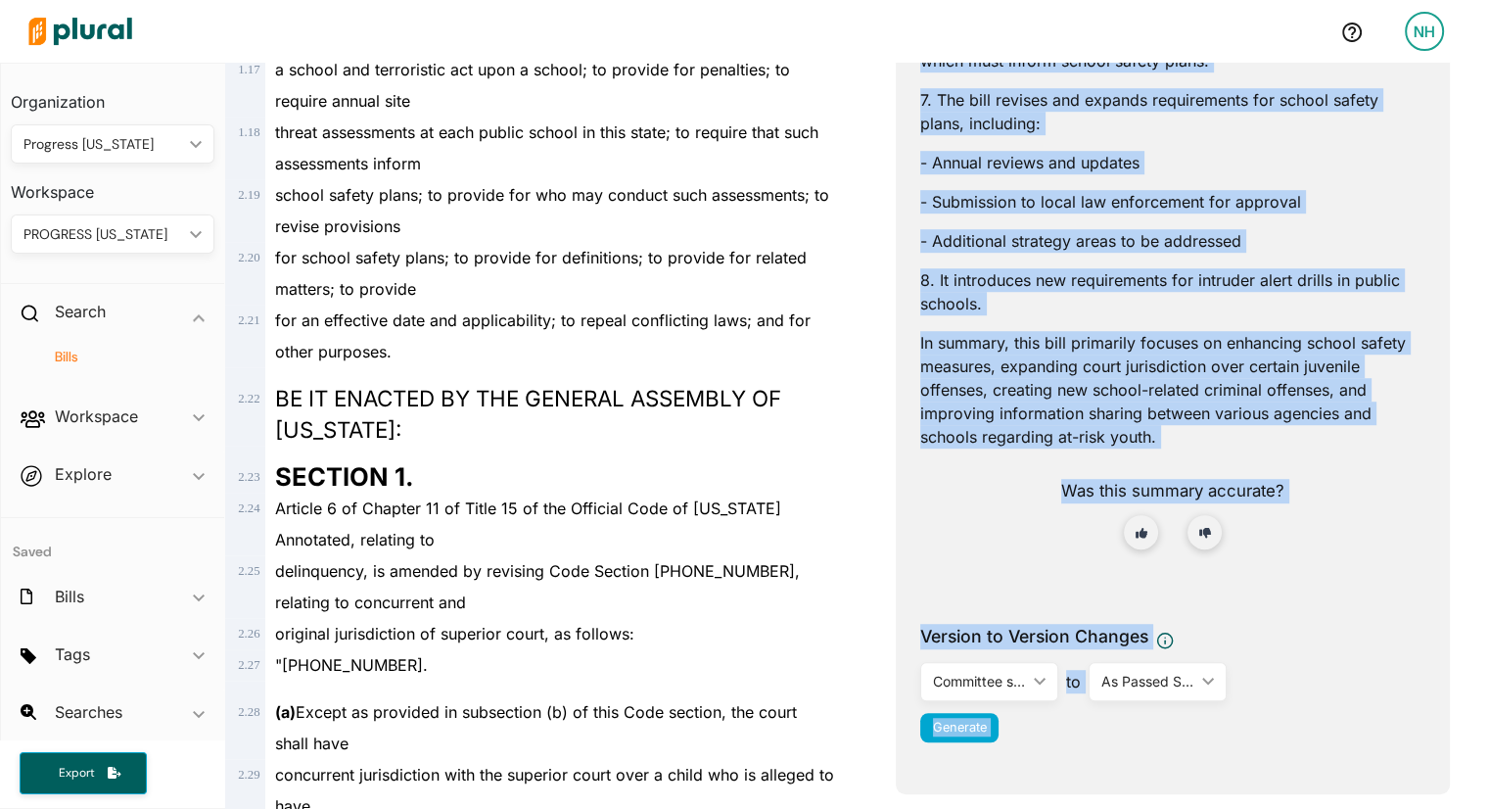
scroll to position [1401, 0]
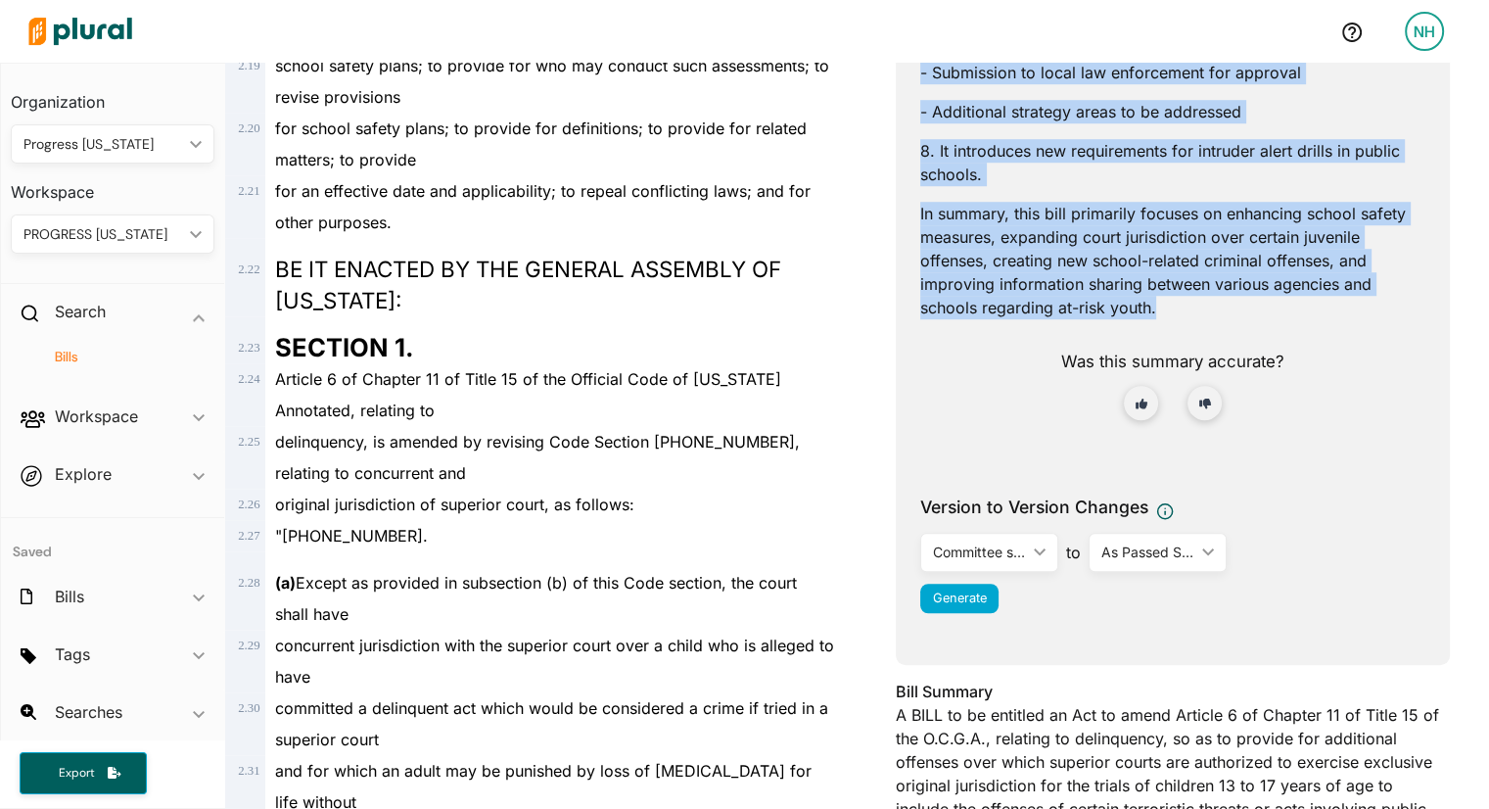
drag, startPoint x: 911, startPoint y: 412, endPoint x: 1013, endPoint y: 364, distance: 112.6
copy div "1. The bill expands the jurisdiction of superior courts over certain offenses c…"
click at [77, 354] on h4 "Bills" at bounding box center [117, 357] width 174 height 19
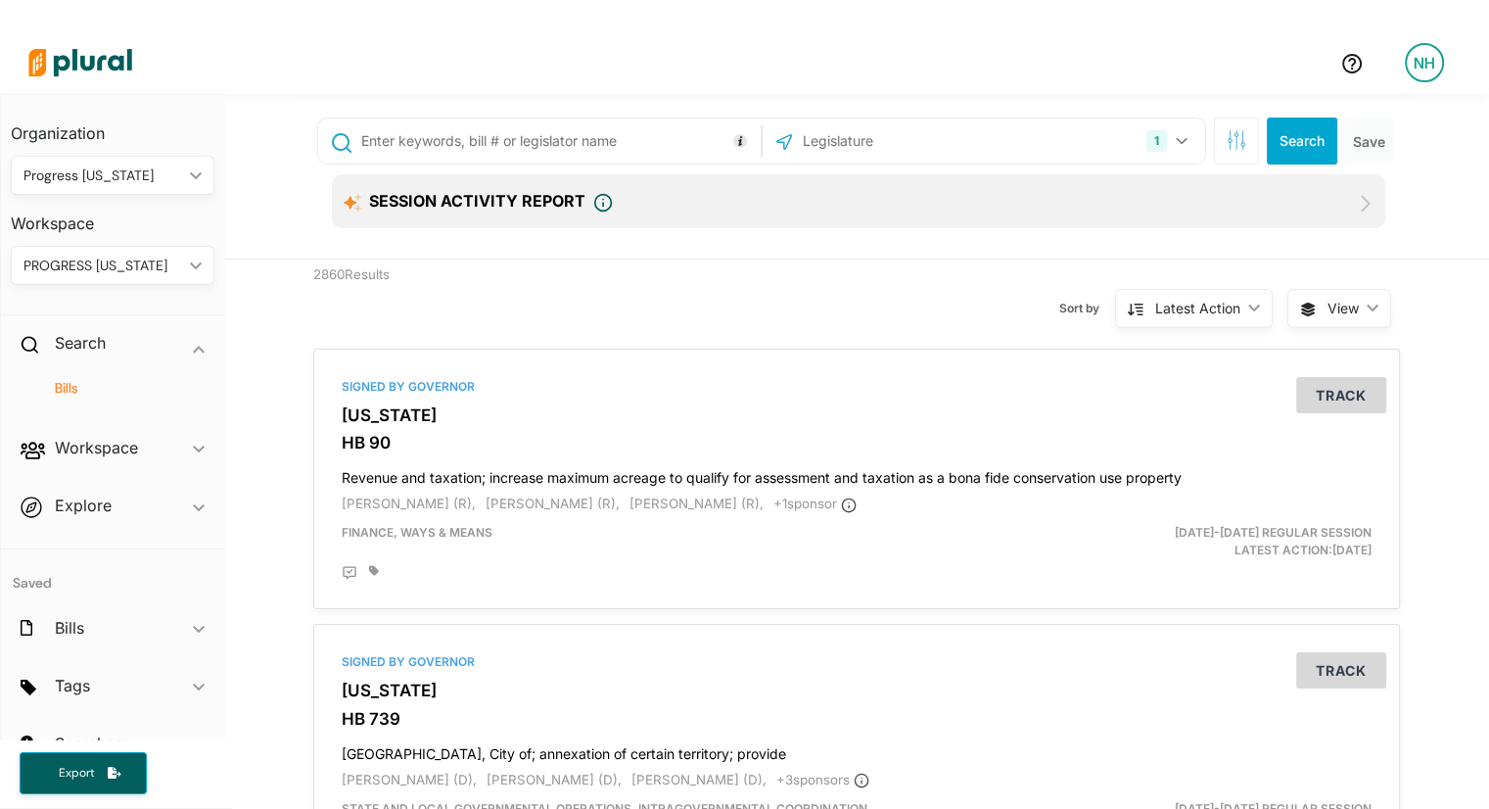
scroll to position [15, 0]
click at [458, 134] on input "text" at bounding box center [557, 141] width 397 height 37
type input "SB 68"
click at [1300, 147] on button "Search" at bounding box center [1302, 141] width 71 height 47
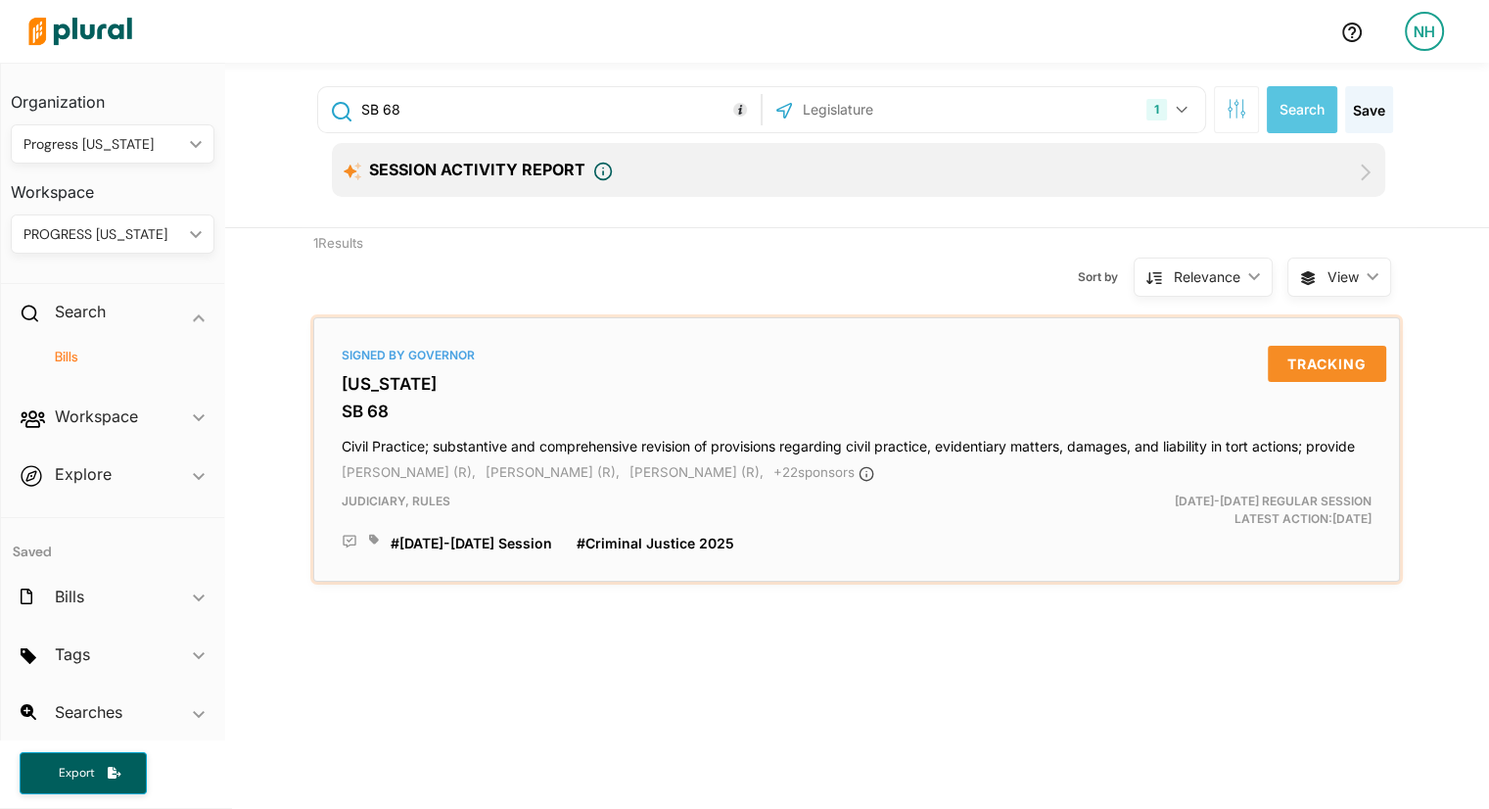
click at [365, 381] on h3 "[US_STATE]" at bounding box center [857, 384] width 1030 height 20
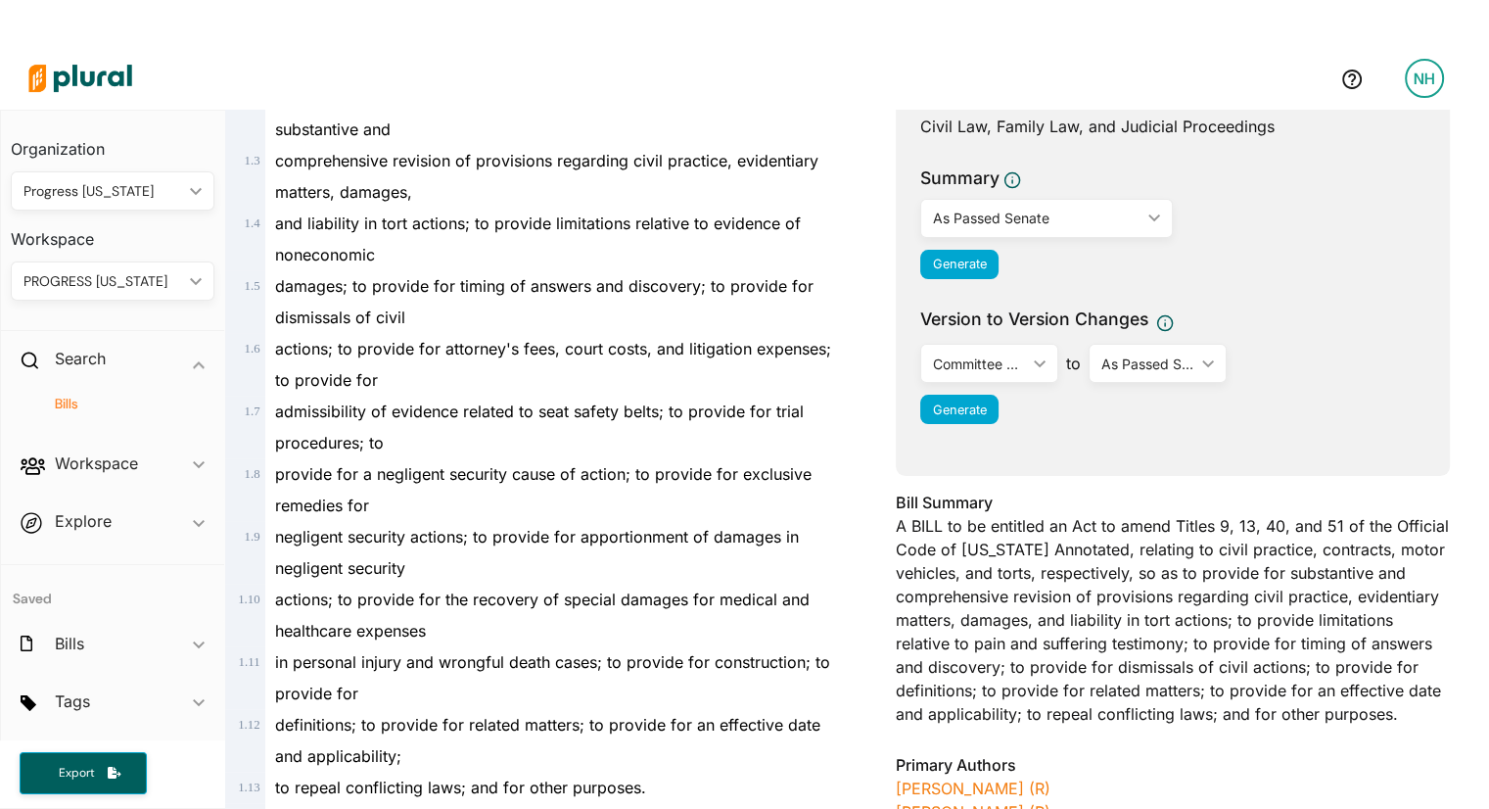
scroll to position [352, 0]
click at [964, 267] on span "Generate" at bounding box center [960, 263] width 54 height 15
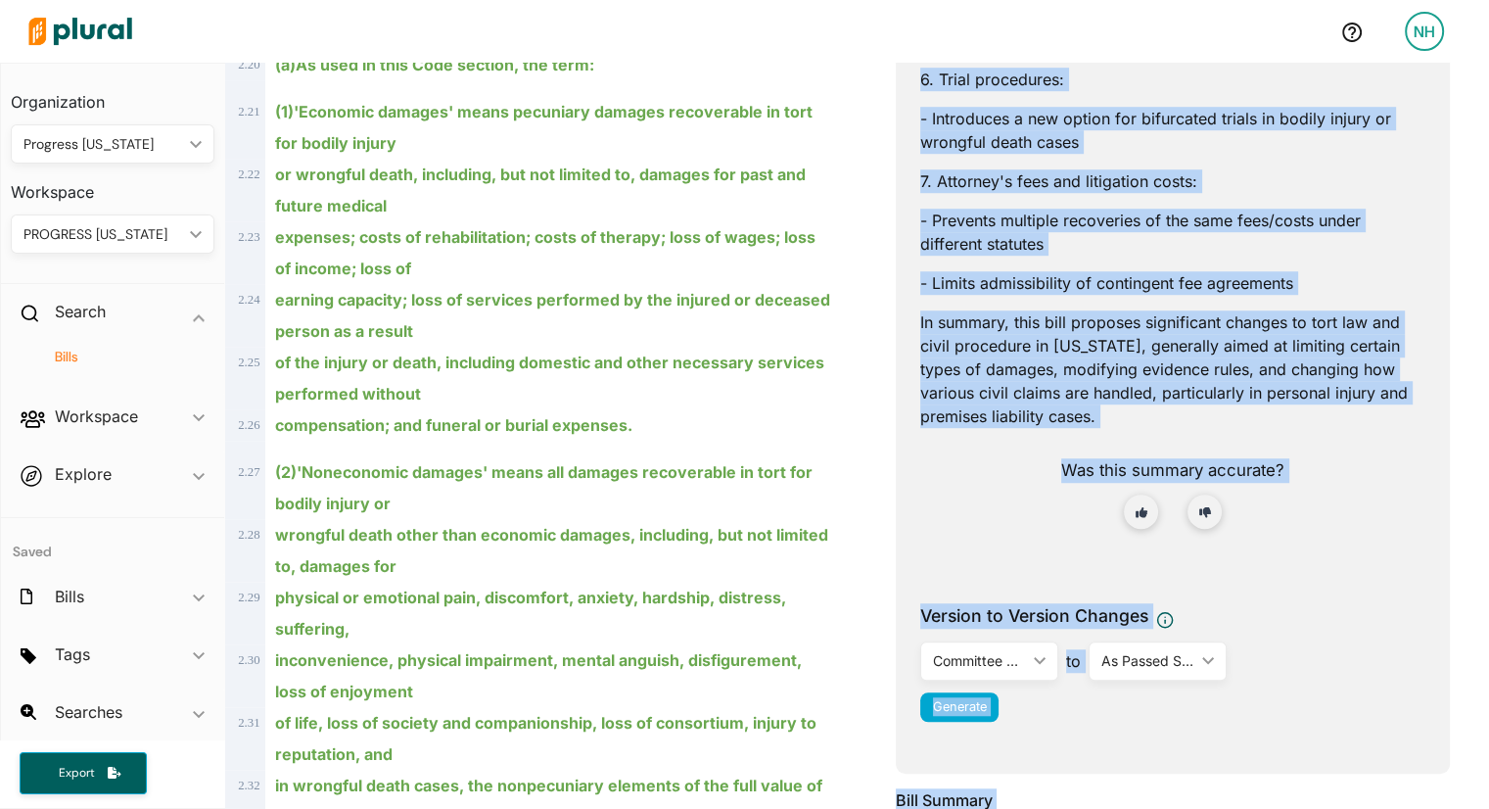
scroll to position [1528, 0]
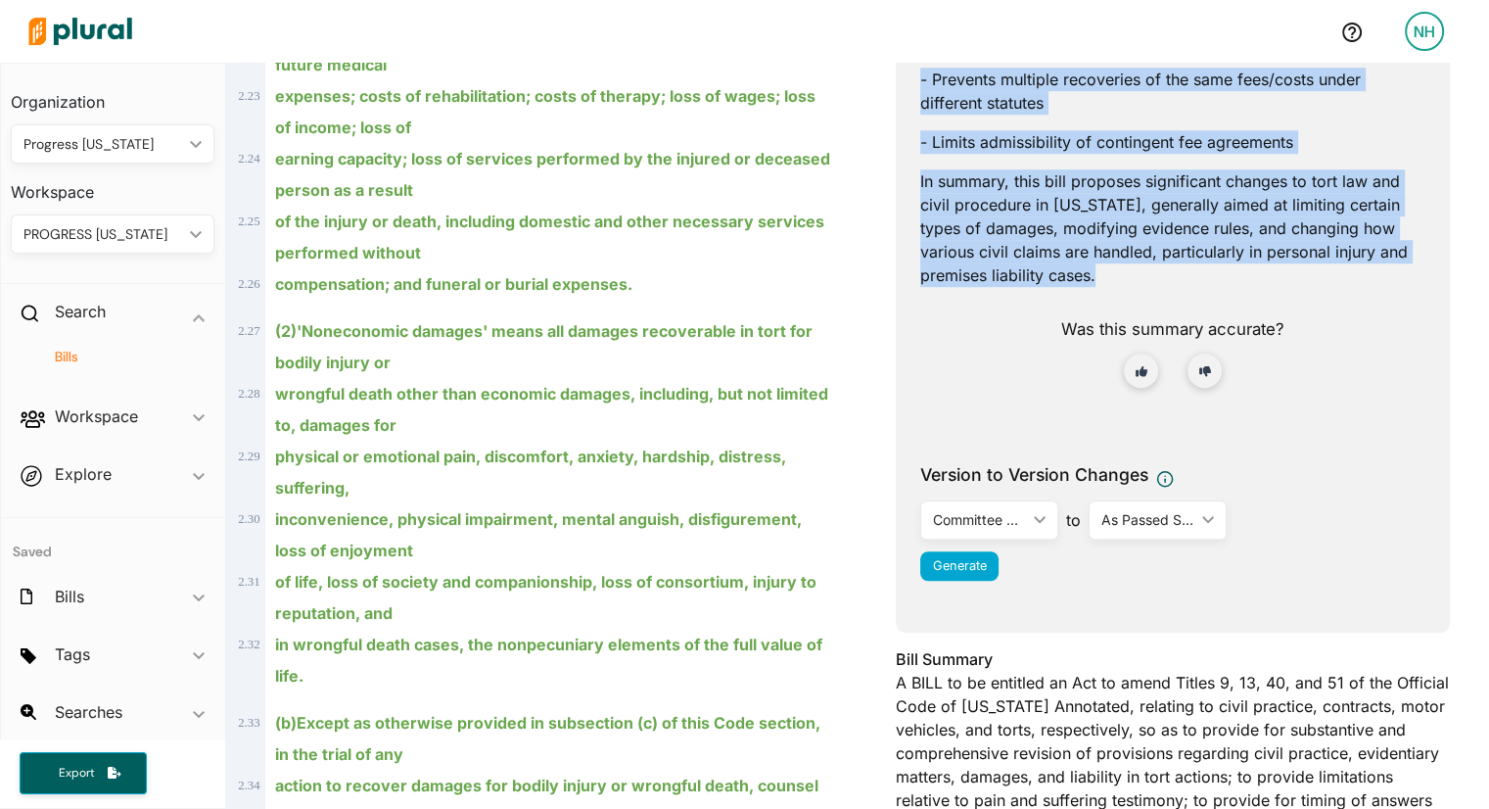
drag, startPoint x: 910, startPoint y: 421, endPoint x: 999, endPoint y: 306, distance: 145.9
copy div "1. Limitations on arguing noneconomic damages: - Prohibits arguing specific amo…"
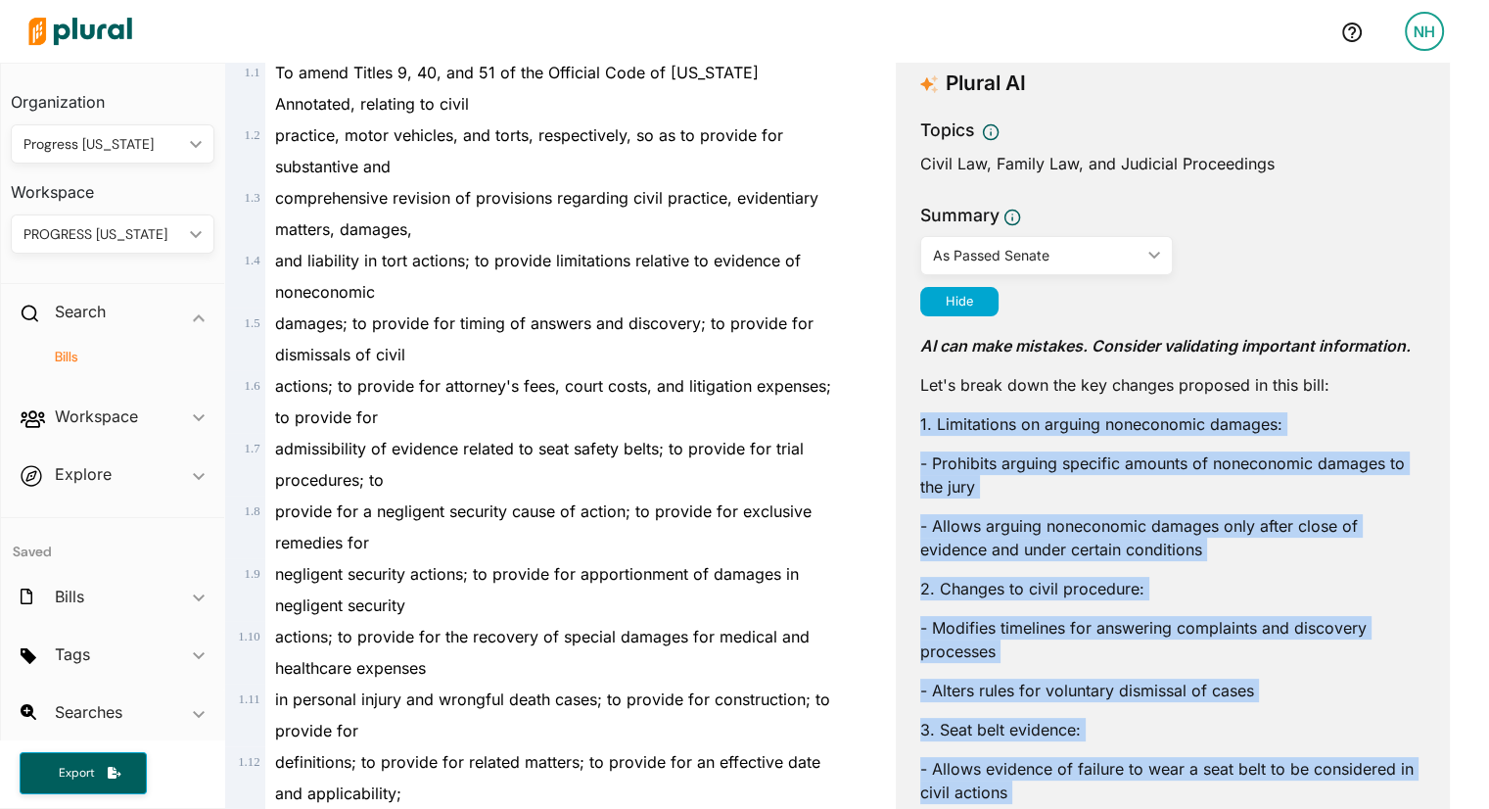
scroll to position [0, 0]
